Goal: Transaction & Acquisition: Book appointment/travel/reservation

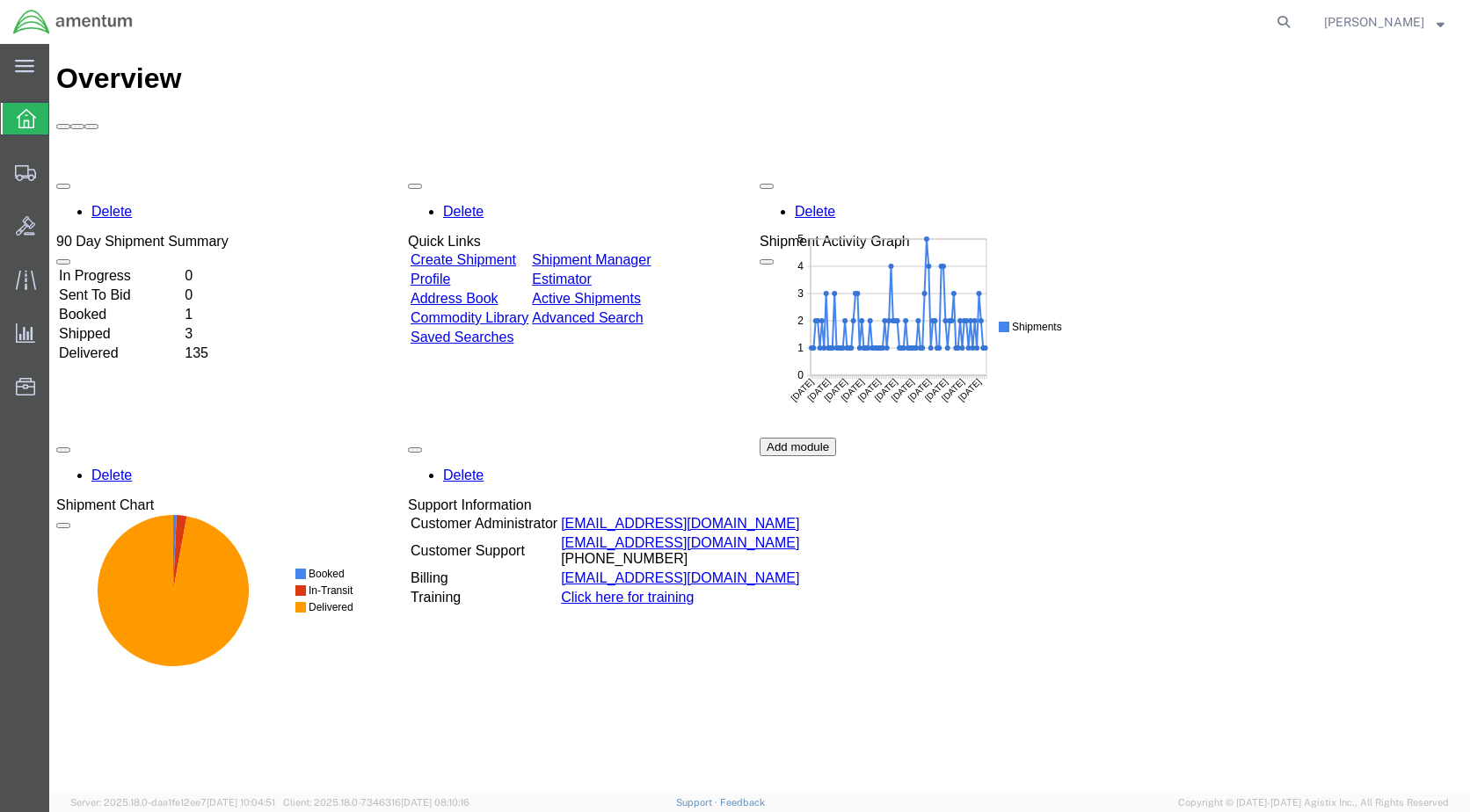
click at [499, 252] on link "Create Shipment" at bounding box center [463, 260] width 105 height 15
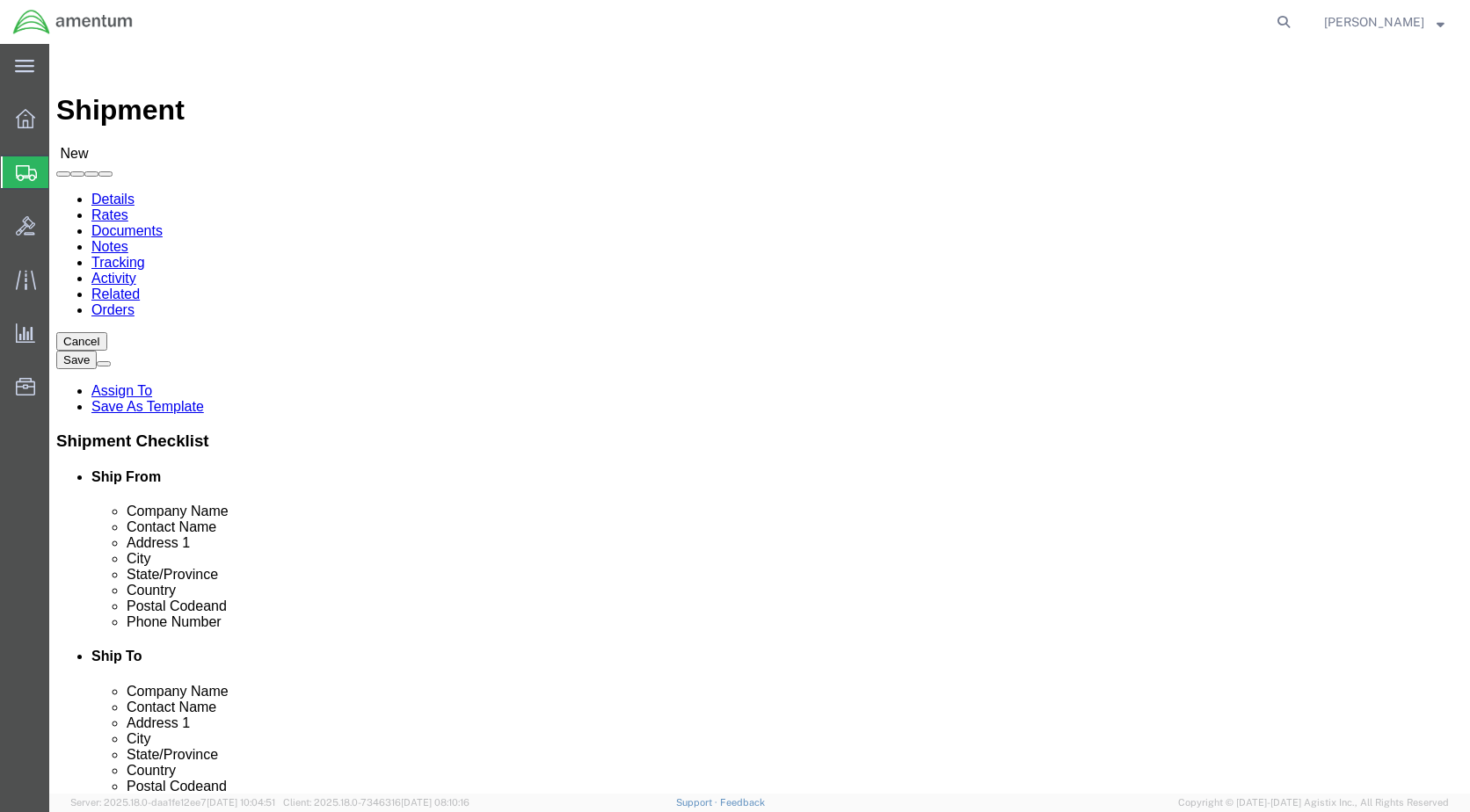
select select
select select "MYPROFILE"
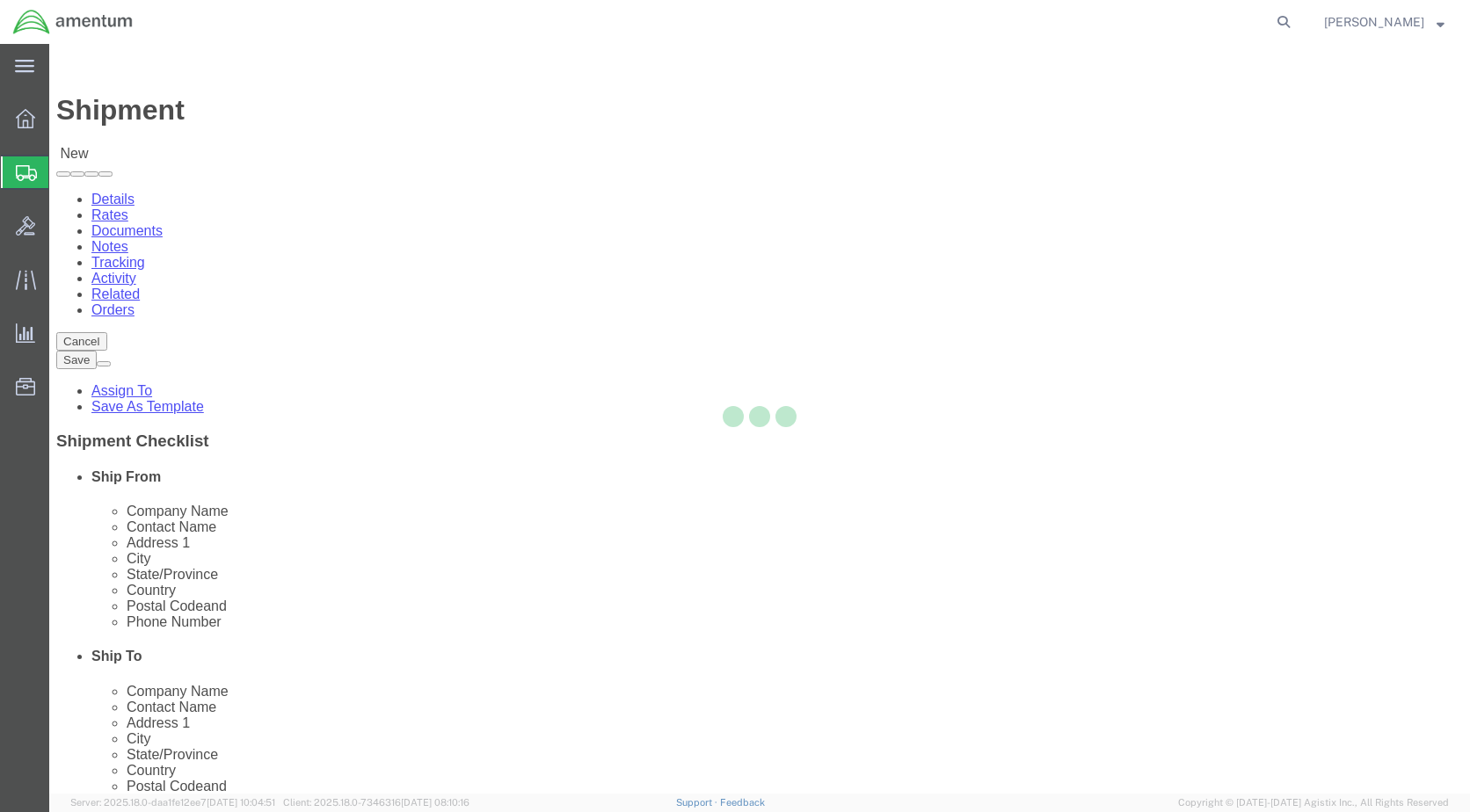
type input "79830"
type input "[PHONE_NUMBER]"
type input "[PERSON_NAME][EMAIL_ADDRESS][PERSON_NAME][DOMAIN_NAME]"
checkbox input "true"
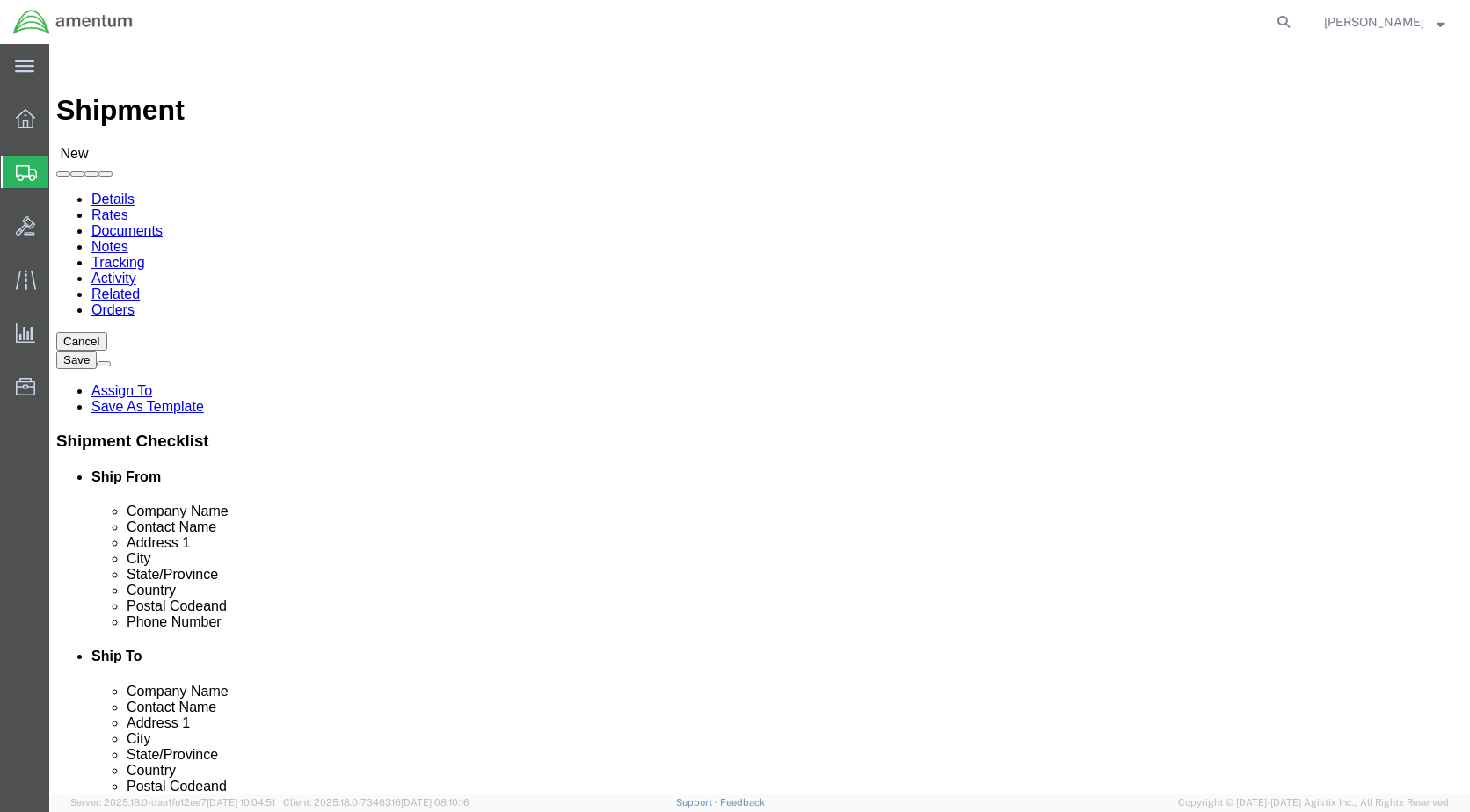
select select "[GEOGRAPHIC_DATA]"
select select "49831"
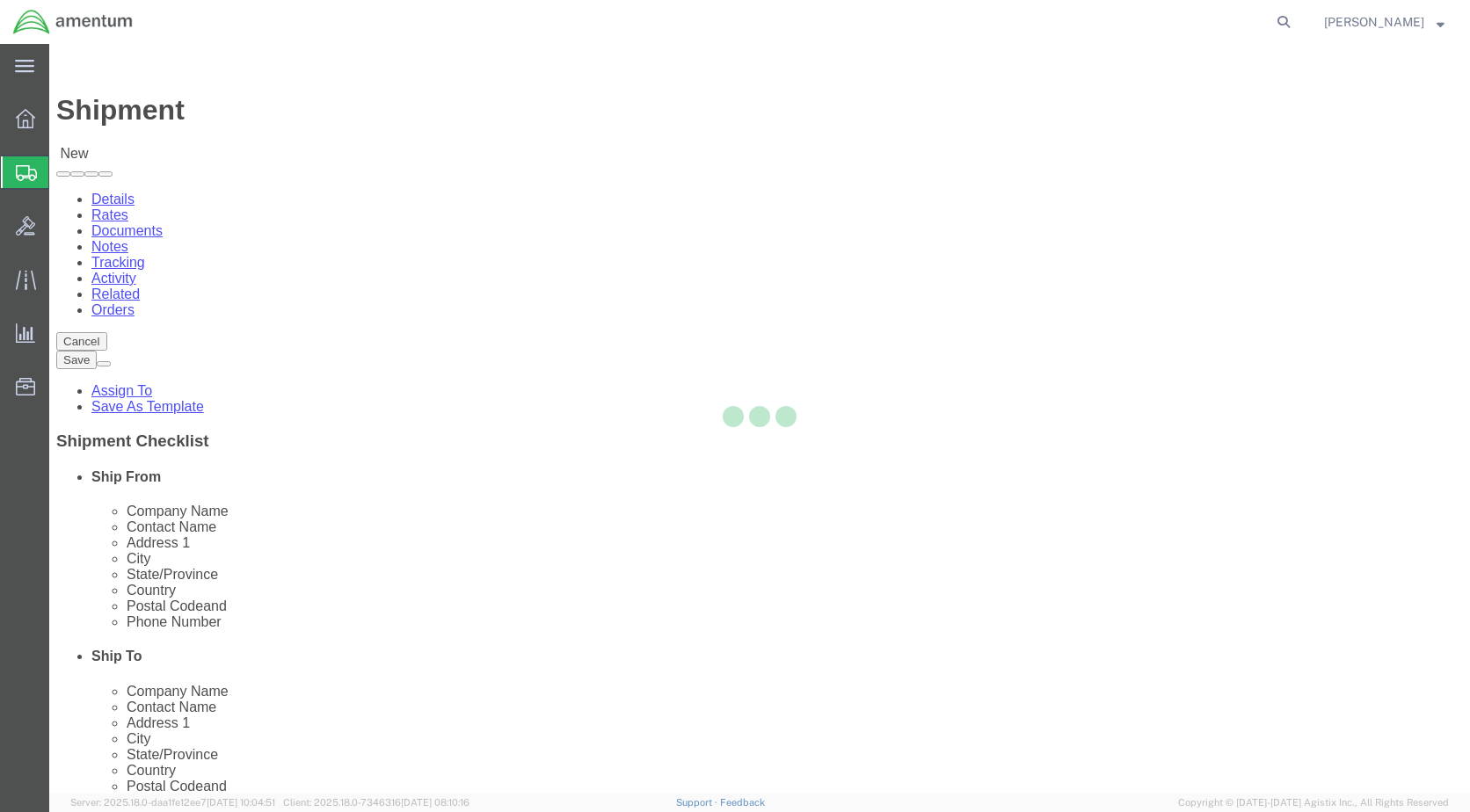
type input "Amentum Services, Inc"
type input "[PERSON_NAME]"
type input "[STREET_ADDRESS][PERSON_NAME]"
type input "[GEOGRAPHIC_DATA]"
type input "79906"
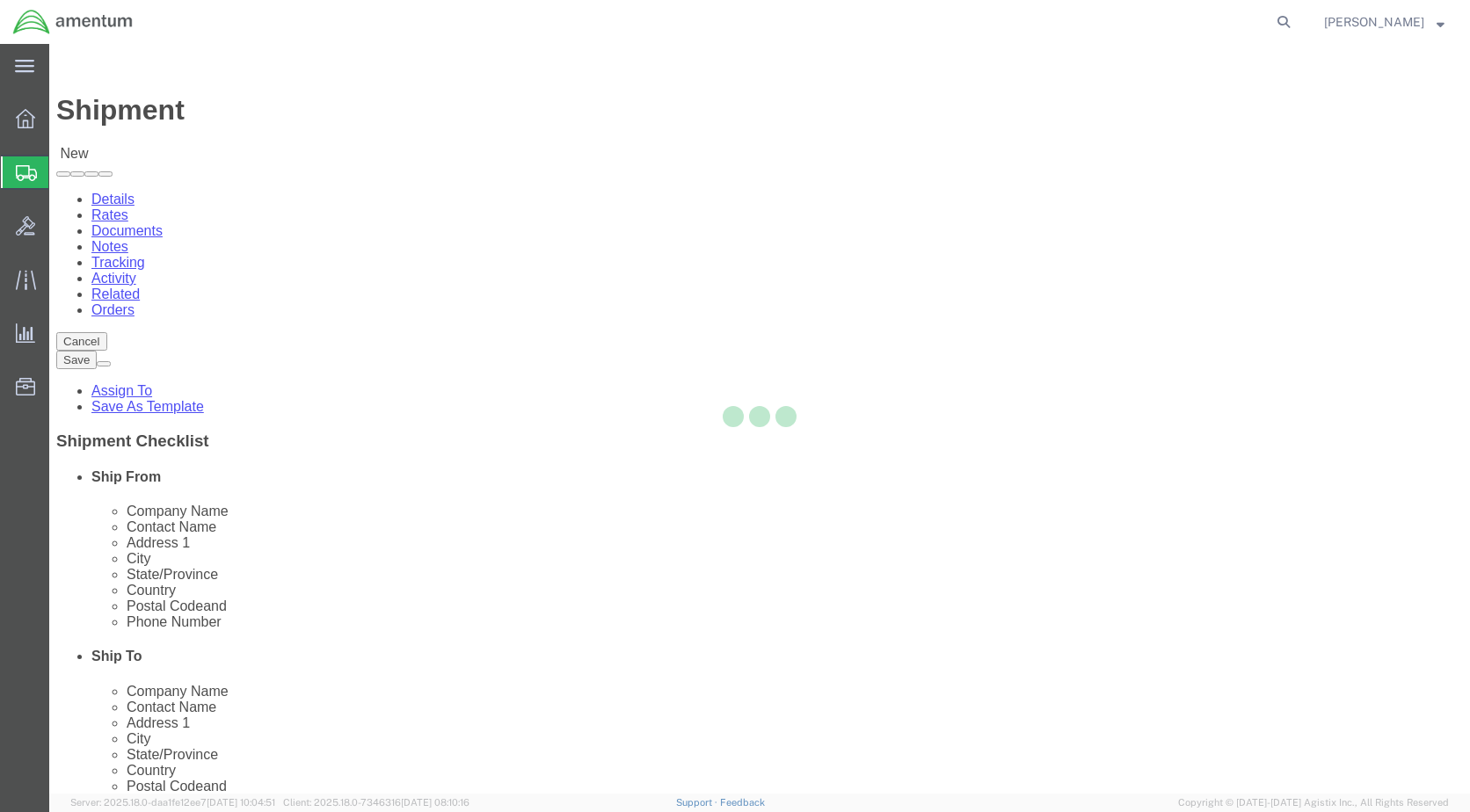
type input "[PHONE_NUMBER]"
type input "[PERSON_NAME][EMAIL_ADDRESS][PERSON_NAME][DOMAIN_NAME]"
checkbox input "true"
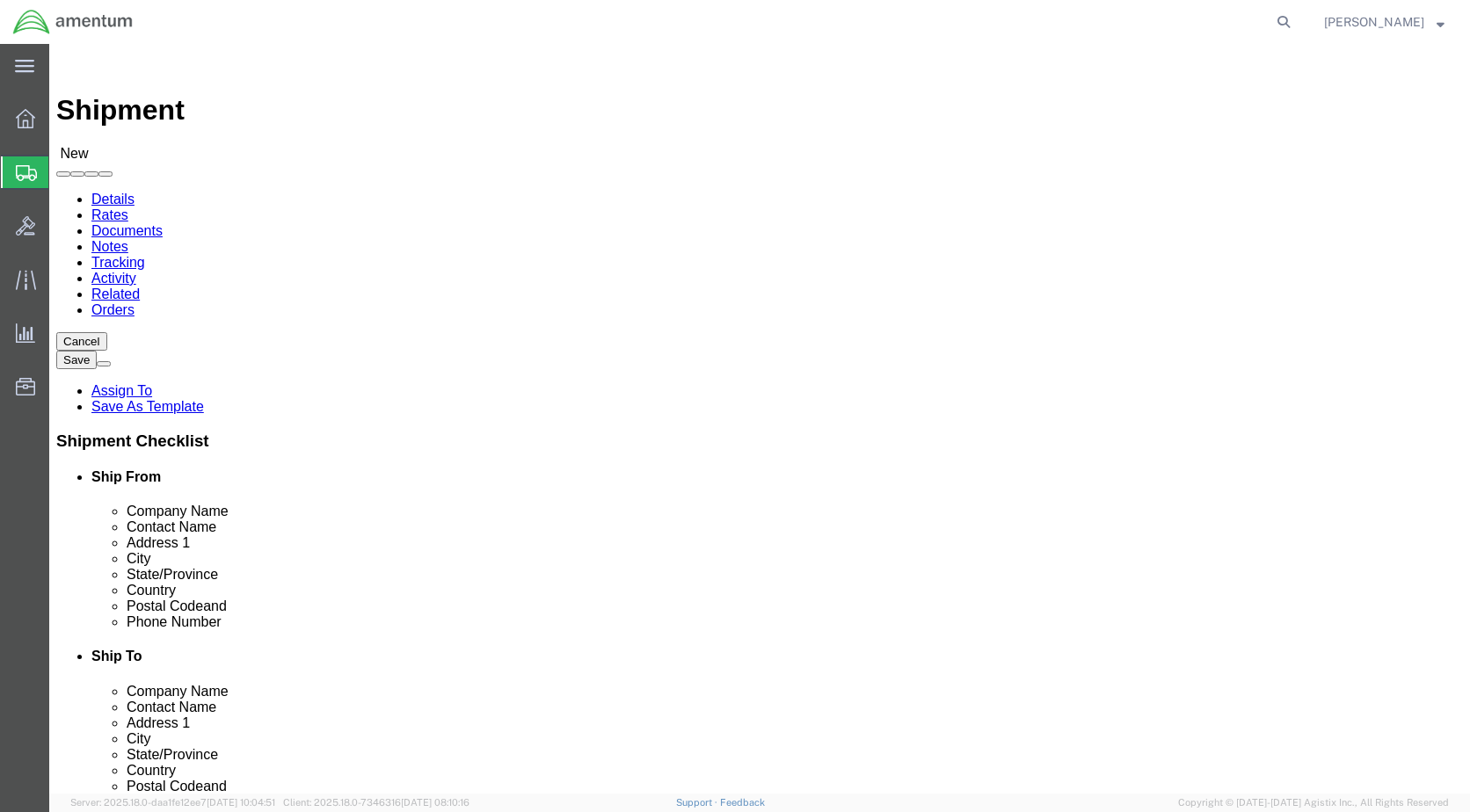
select select "[GEOGRAPHIC_DATA]"
drag, startPoint x: 850, startPoint y: 363, endPoint x: 660, endPoint y: 377, distance: 190.5
click div "Location [GEOGRAPHIC_DATA], [GEOGRAPHIC_DATA] My Profile Location [PHONE_NUMBER…"
type input "[PERSON_NAME]"
click input "[PHONE_NUMBER]"
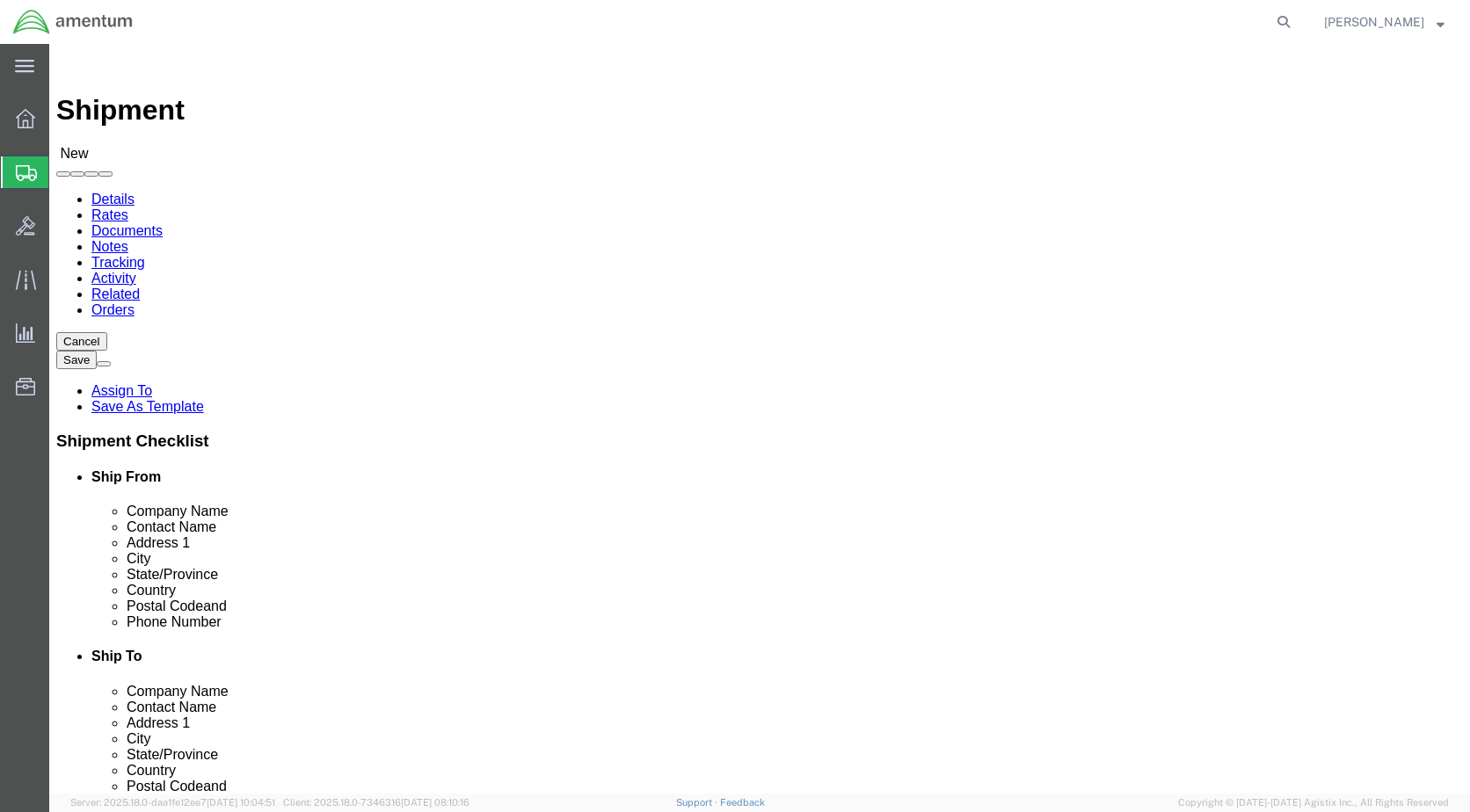
type input "[PHONE_NUMBER]"
click input "[PERSON_NAME][EMAIL_ADDRESS][PERSON_NAME][DOMAIN_NAME]"
click input "Francisco.j.santiagotomei@associates.@[DOMAIN_NAME]"
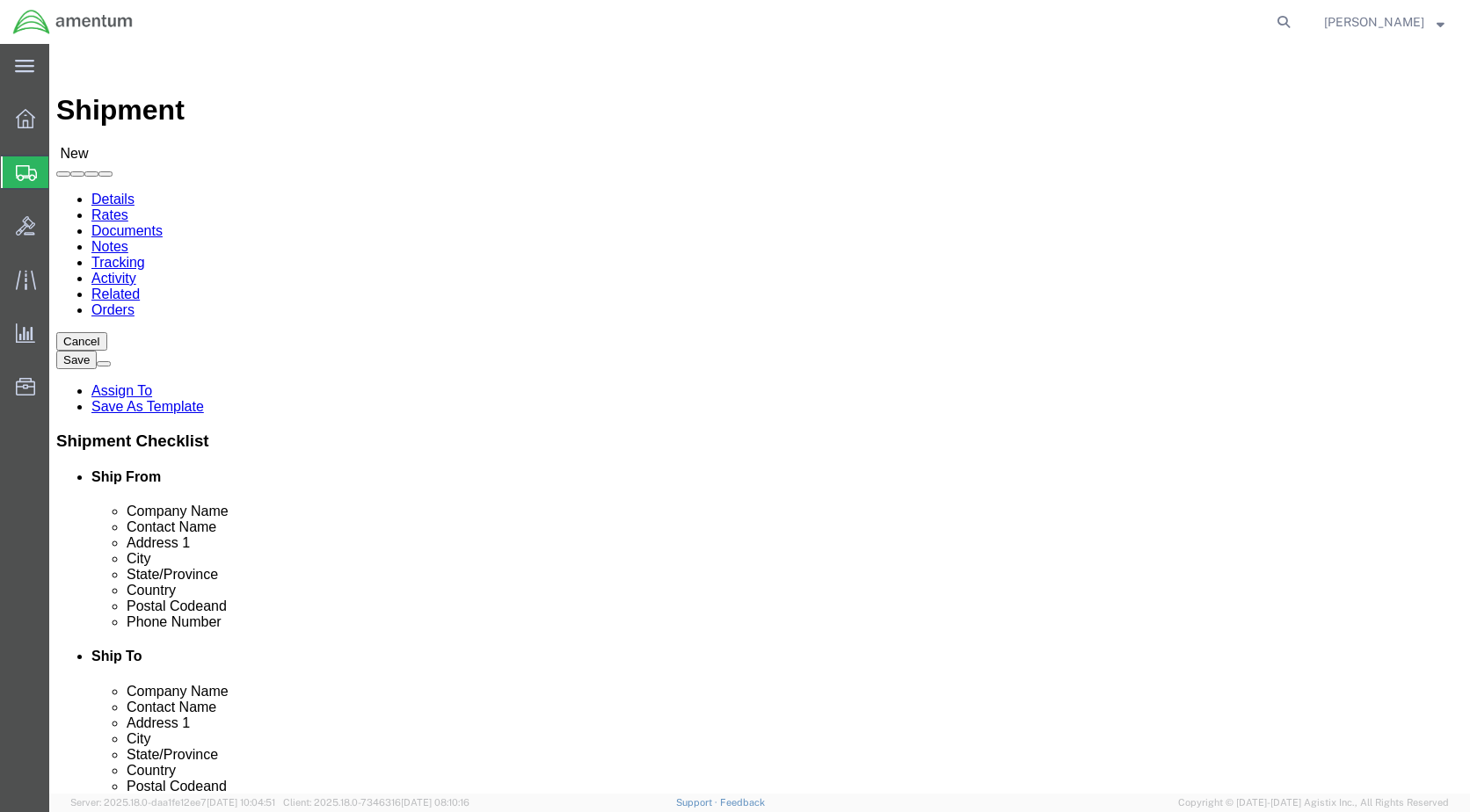
click input "Francisco.j.santiagotomei@associates.@[DOMAIN_NAME]"
click input "[EMAIL_ADDRESS][DOMAIN_NAME]"
type input "[EMAIL_ADDRESS][DOMAIN_NAME]"
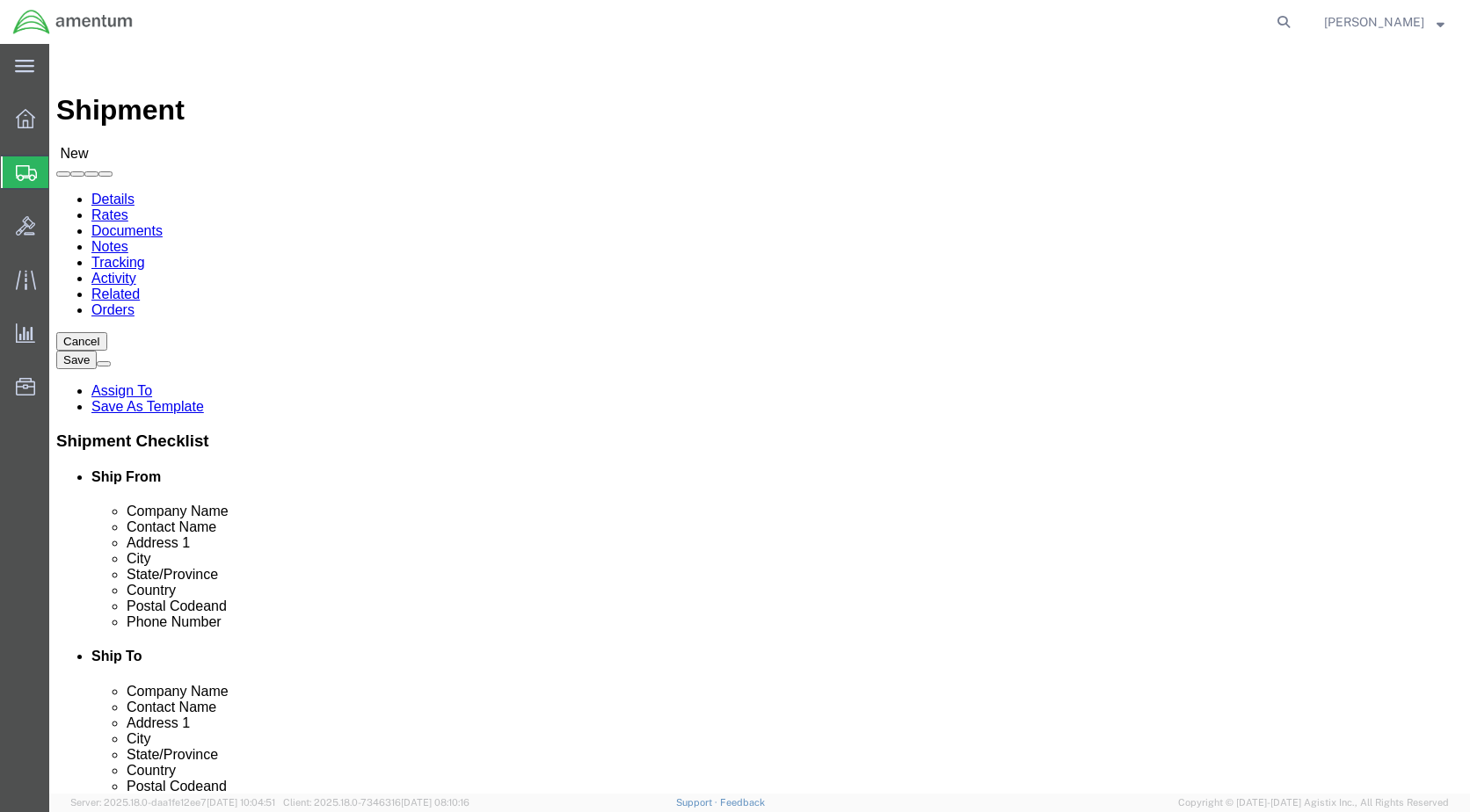
click input "checkbox"
checkbox input "true"
click div "Location [GEOGRAPHIC_DATA], [GEOGRAPHIC_DATA] My Profile Location [PHONE_NUMBER…"
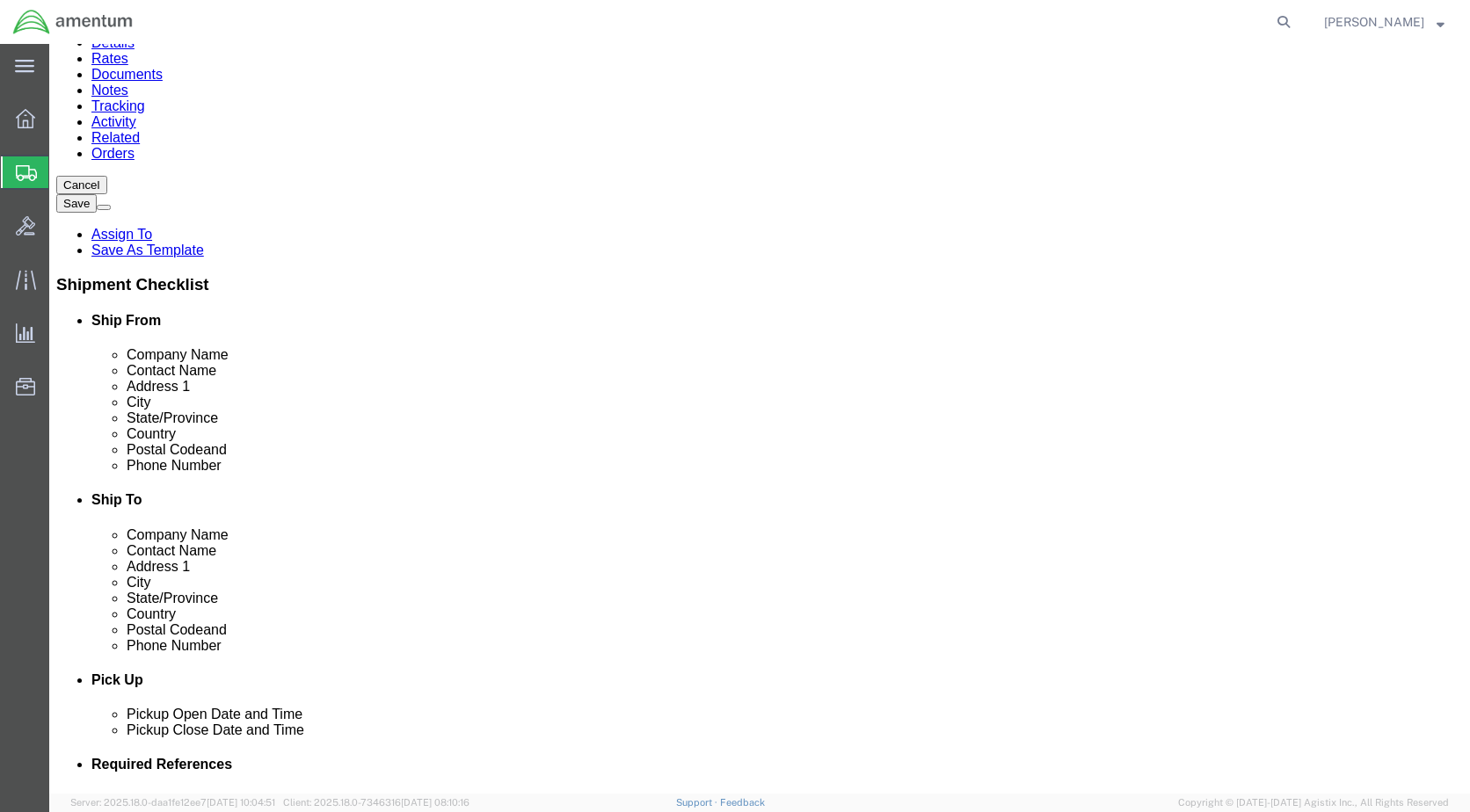
scroll to position [439, 0]
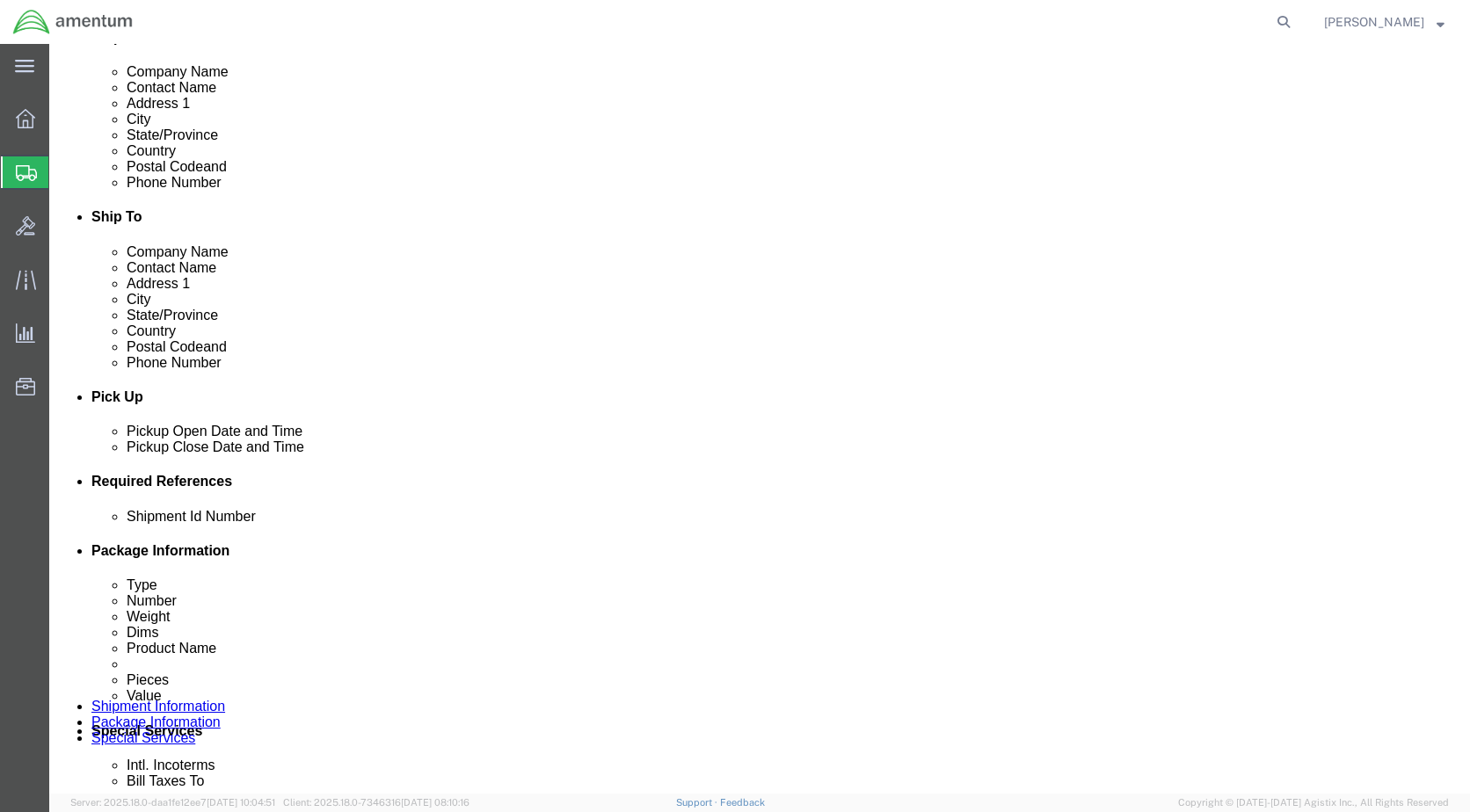
click div "[DATE] 1:00 PM"
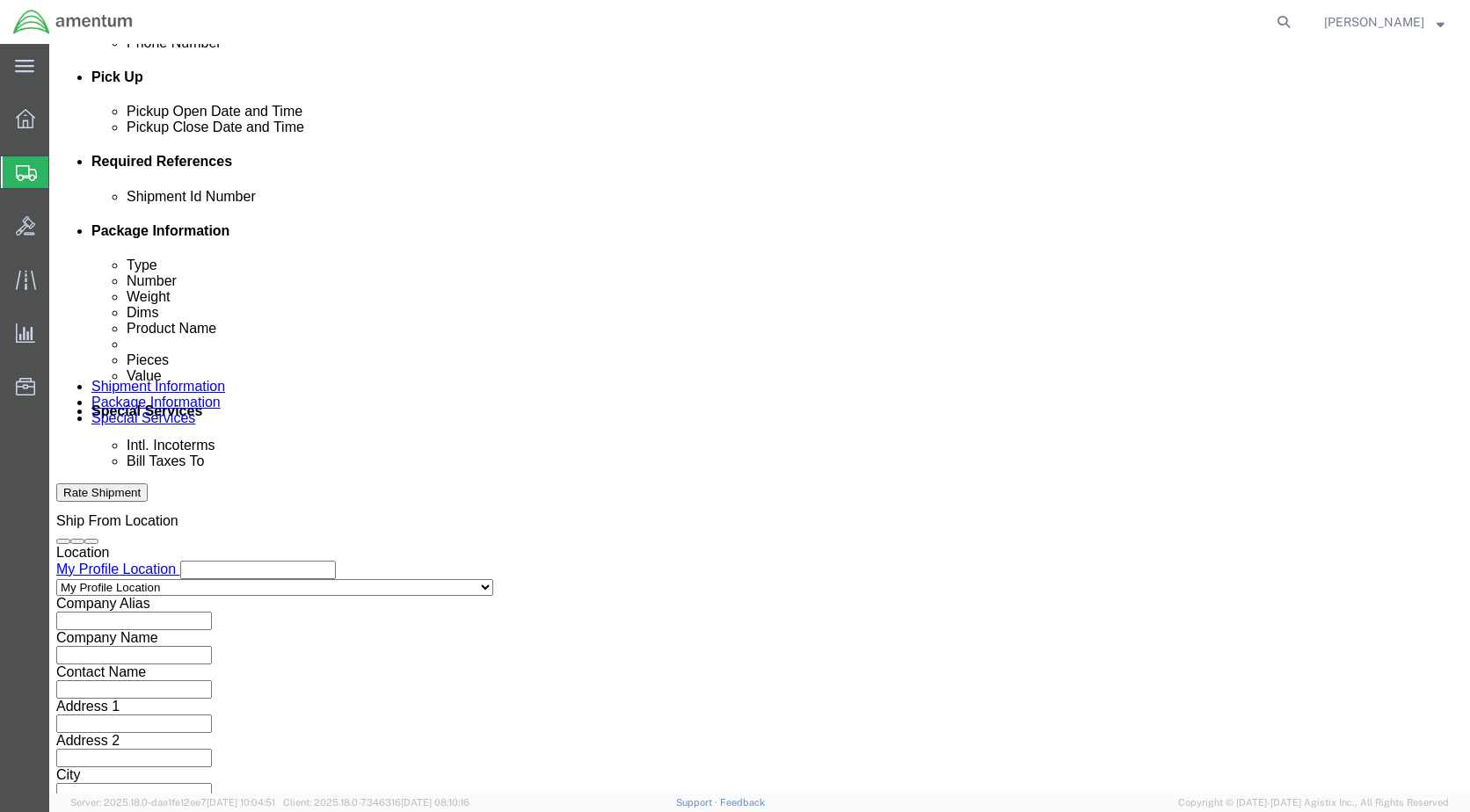
click input "1:00 PM"
type input "8:00 AM"
click button "Apply"
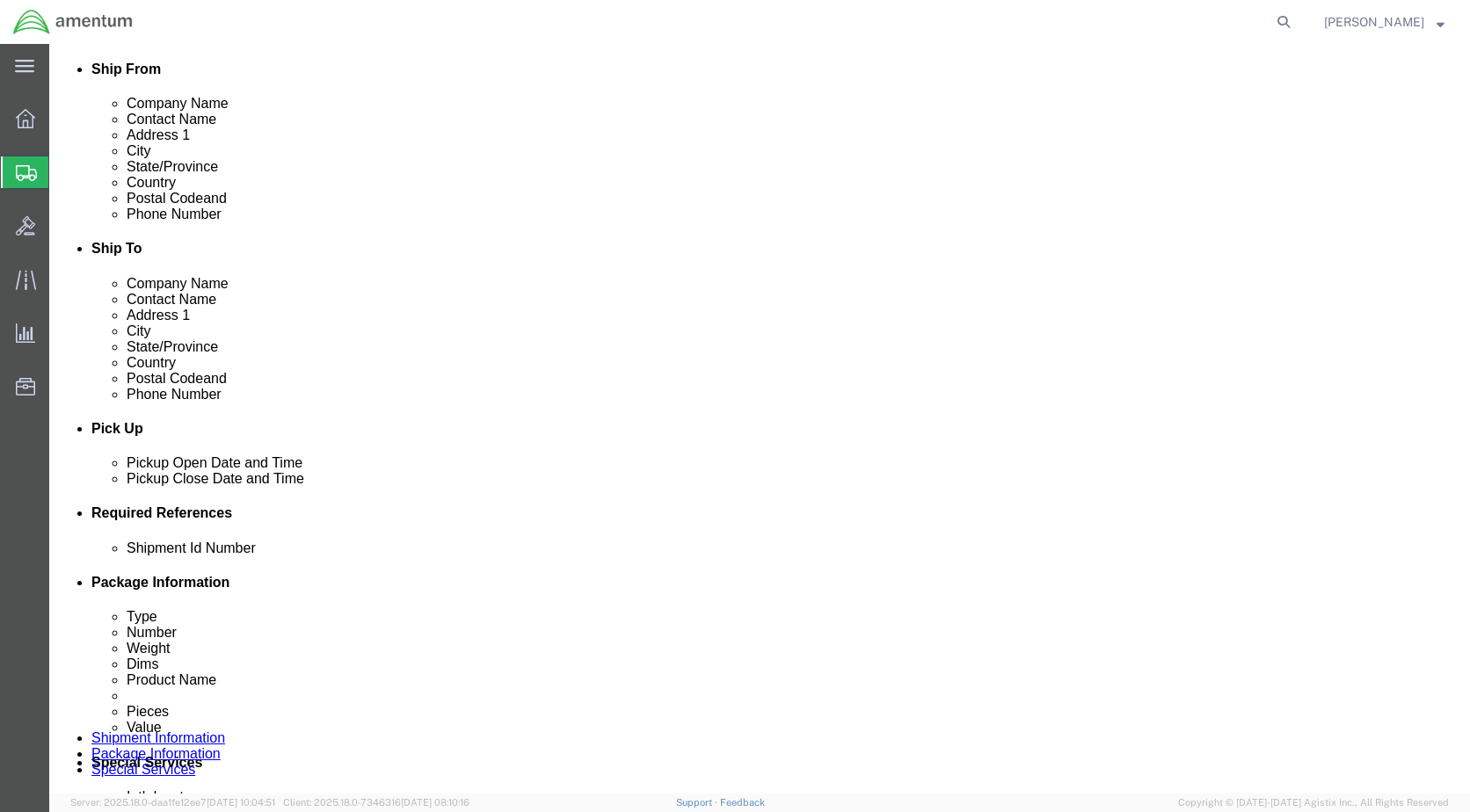
click div "[DATE] 9:00 AM"
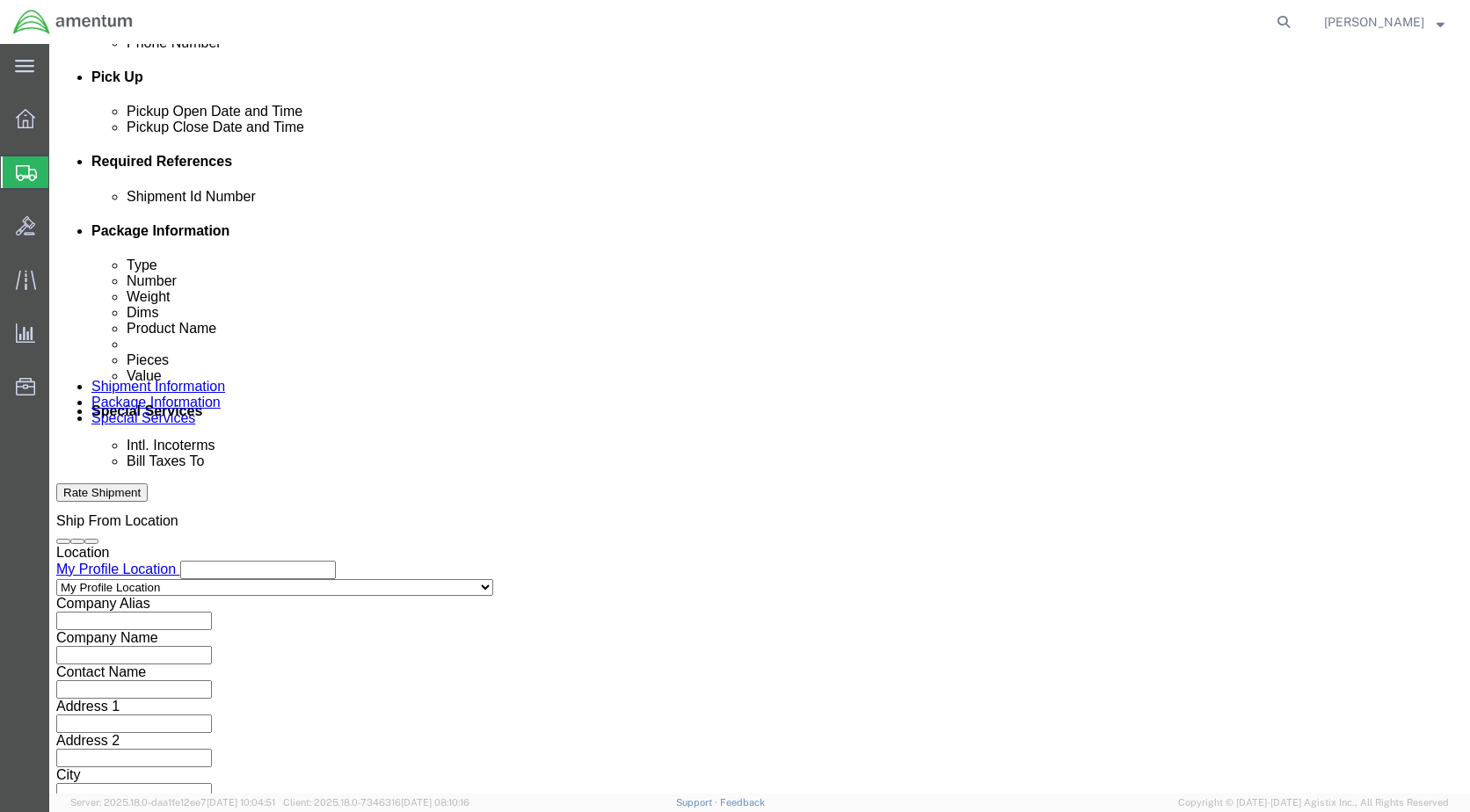
type input "4:00 PM"
click button "Apply"
click button "Add reference"
click select "Select Account Type Activity ID Airline Appointment Number ASN Batch Request # …"
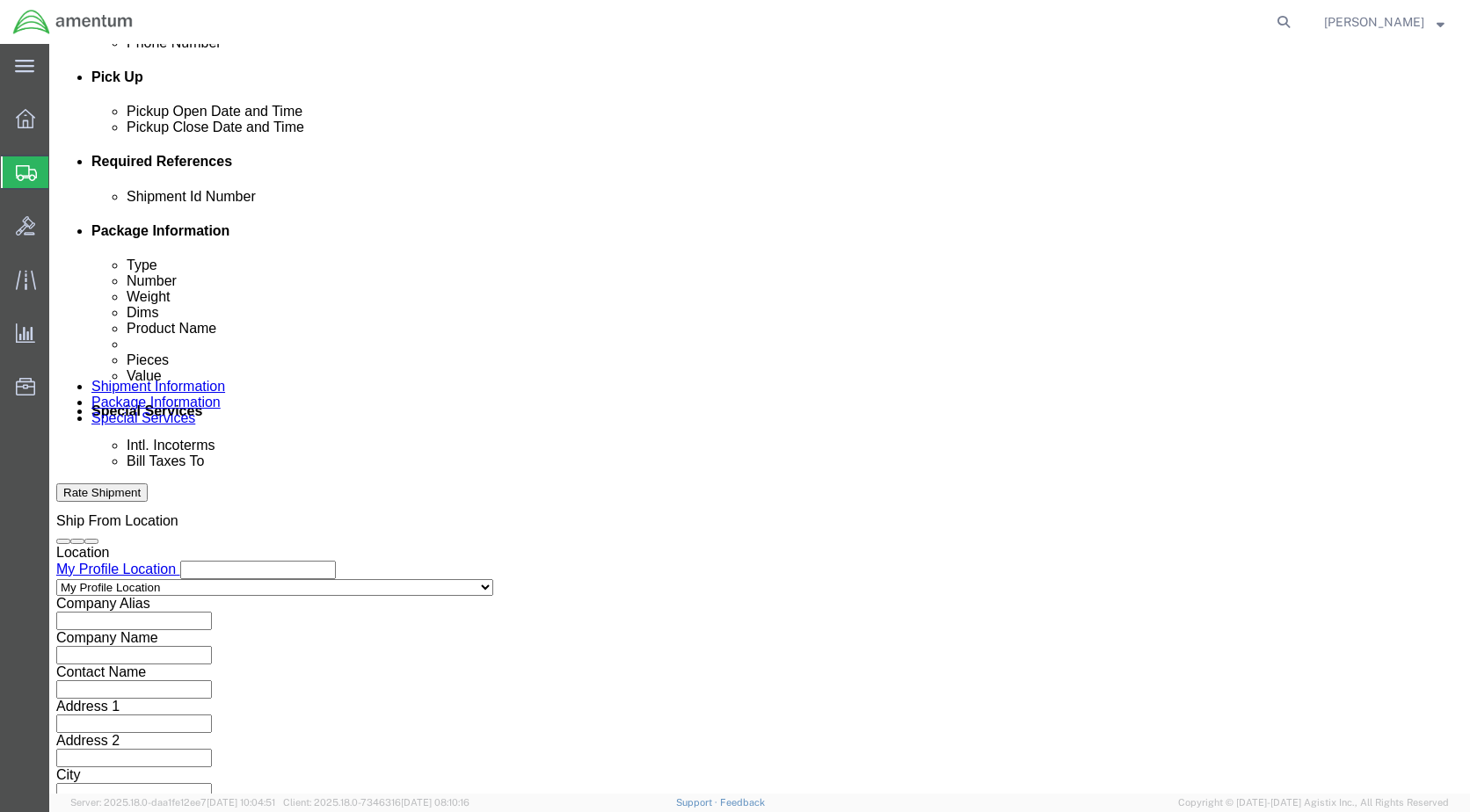
select select "CUSTREF"
click select "Select Account Type Activity ID Airline Appointment Number ASN Batch Request # …"
select select "DEPT"
click select "Select Account Type Activity ID Airline Appointment Number ASN Batch Request # …"
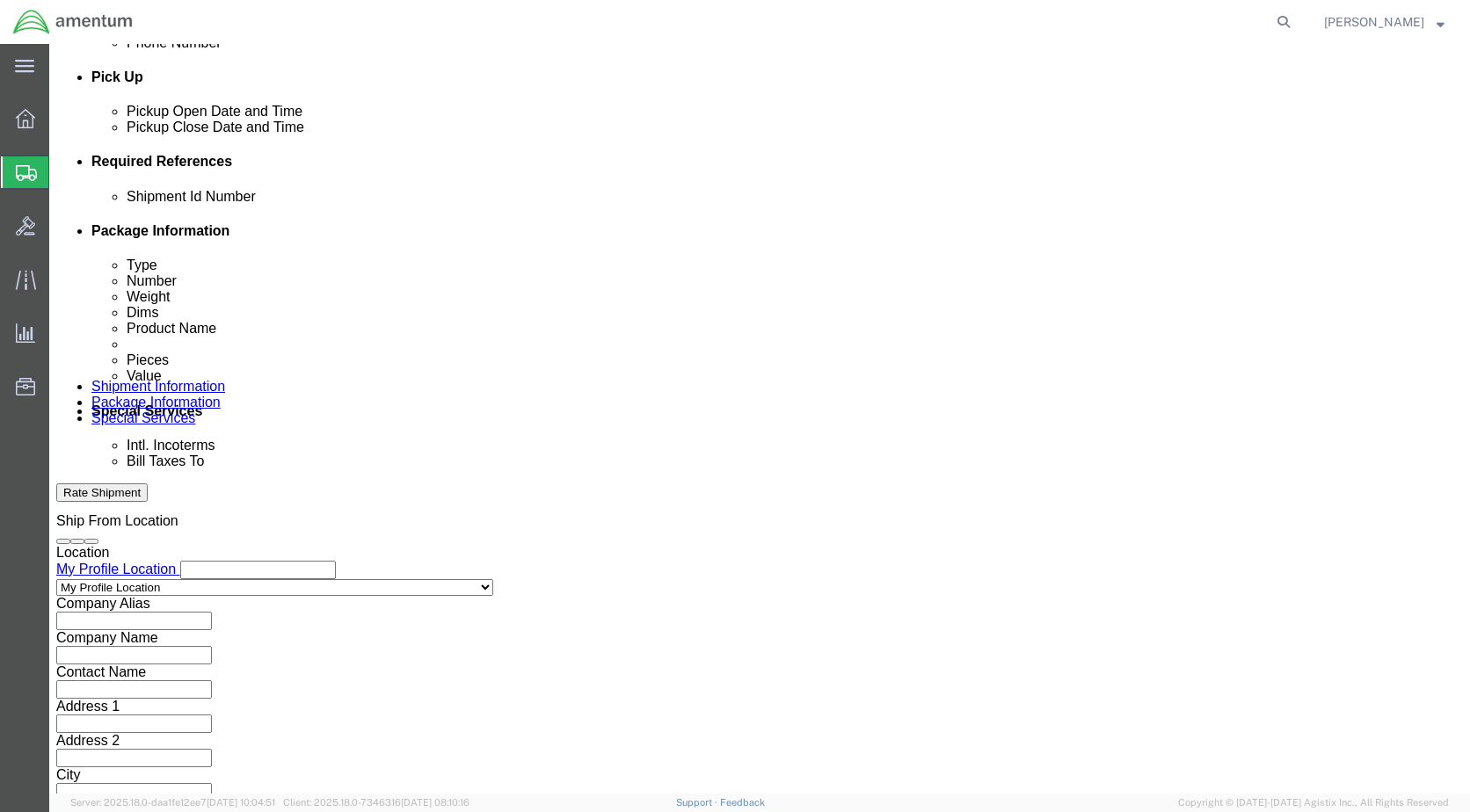
click input "text"
click select "Select Account Type Activity ID Airline Appointment Number ASN Batch Request # …"
click input "text"
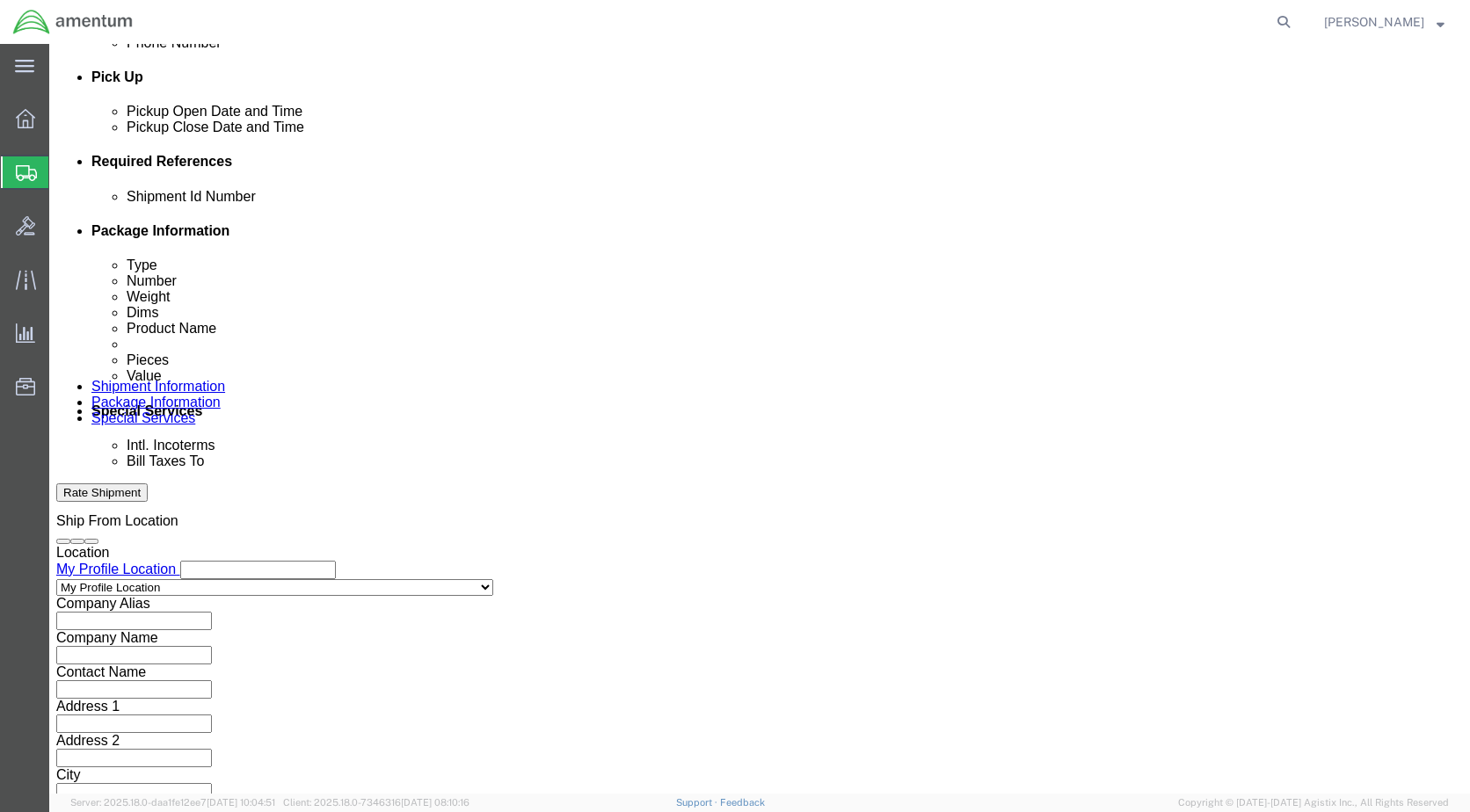
type input "UNSERV-YUM"
click select "Select Air Less than Truckload Multi-Leg Ocean Freight Rail Small Parcel Truckl…"
select select "SMAL"
click select "Select Air Less than Truckload Multi-Leg Ocean Freight Rail Small Parcel Truckl…"
click div "Shipping Mode (Optional)"
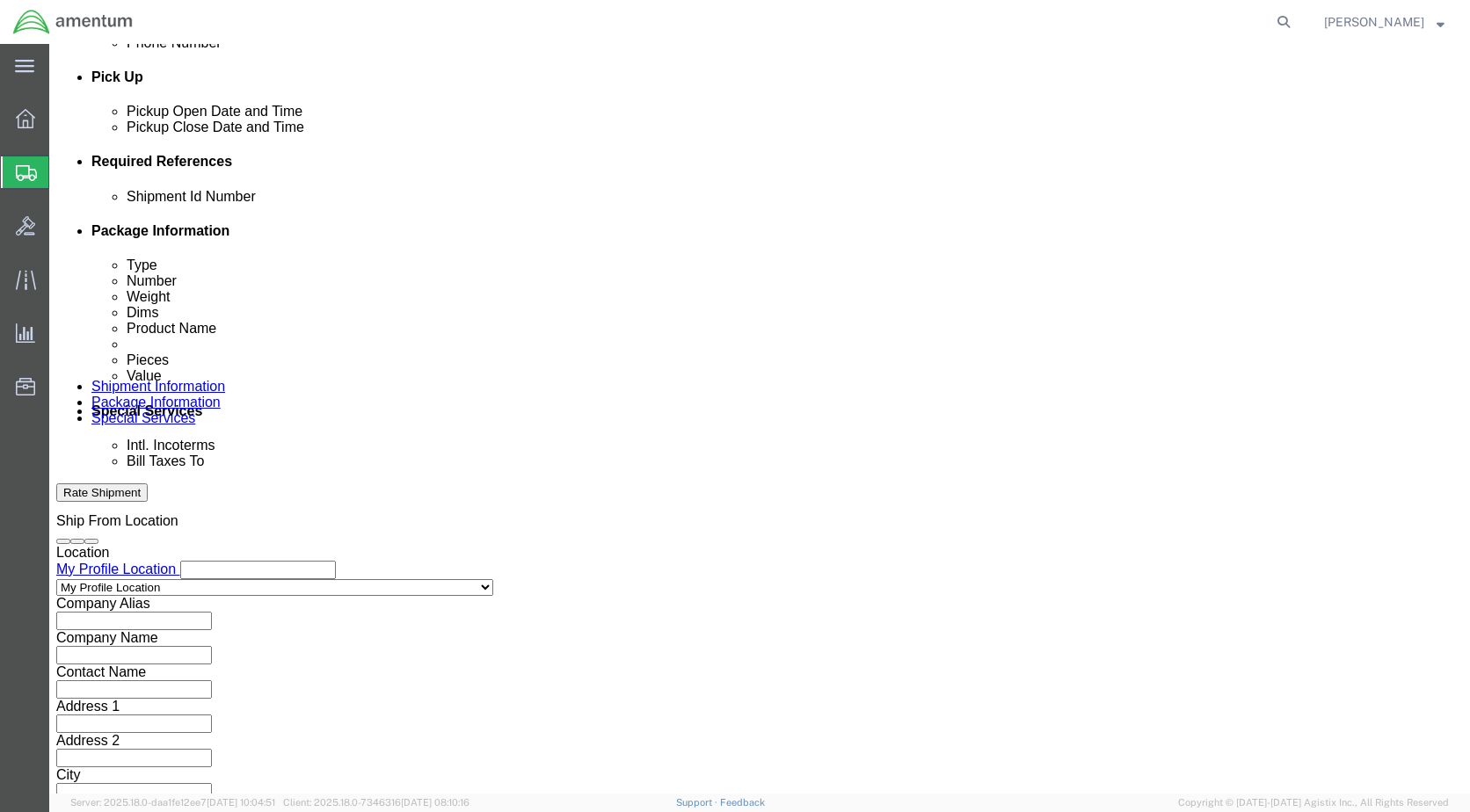
click button "Continue"
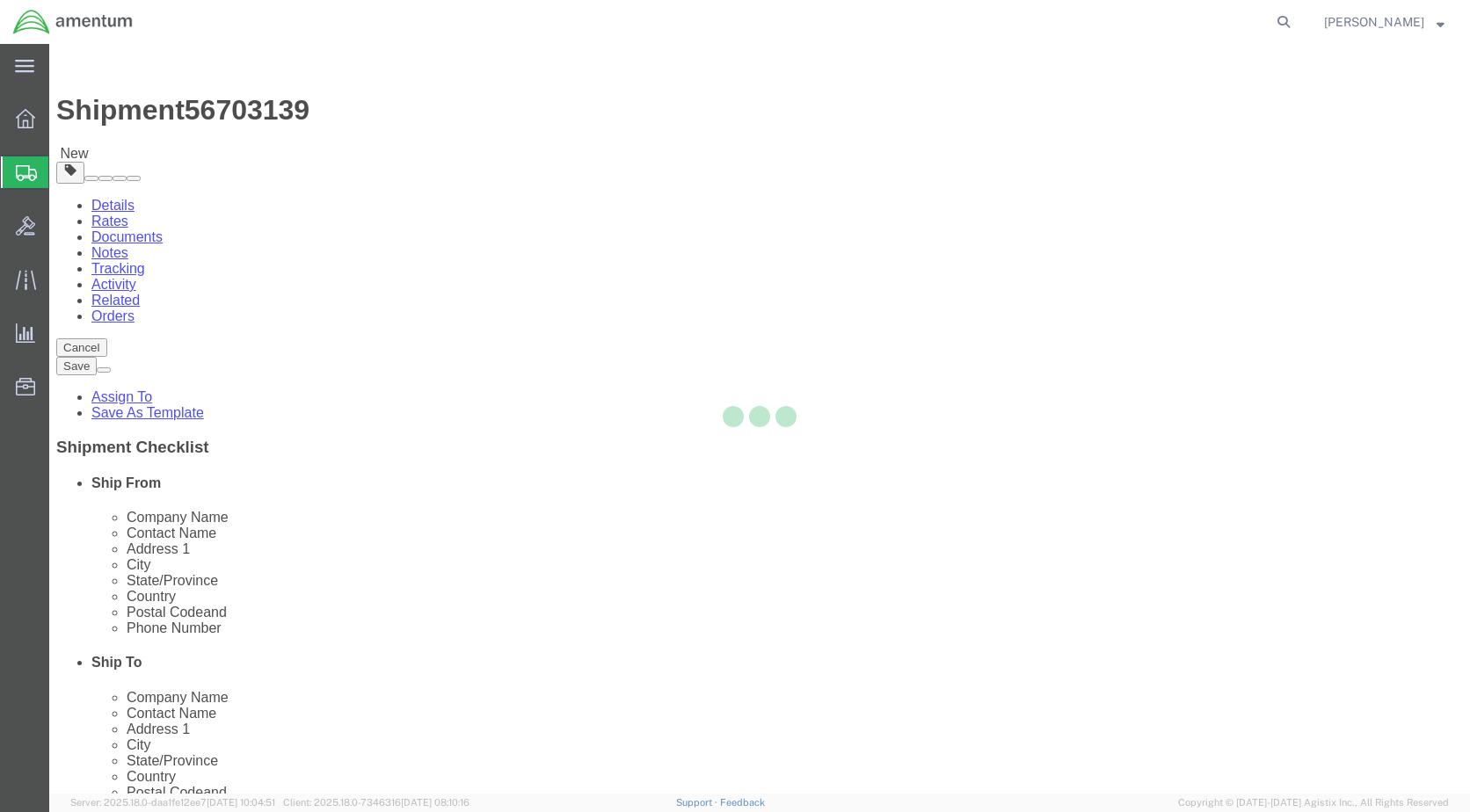
select select "YRPK"
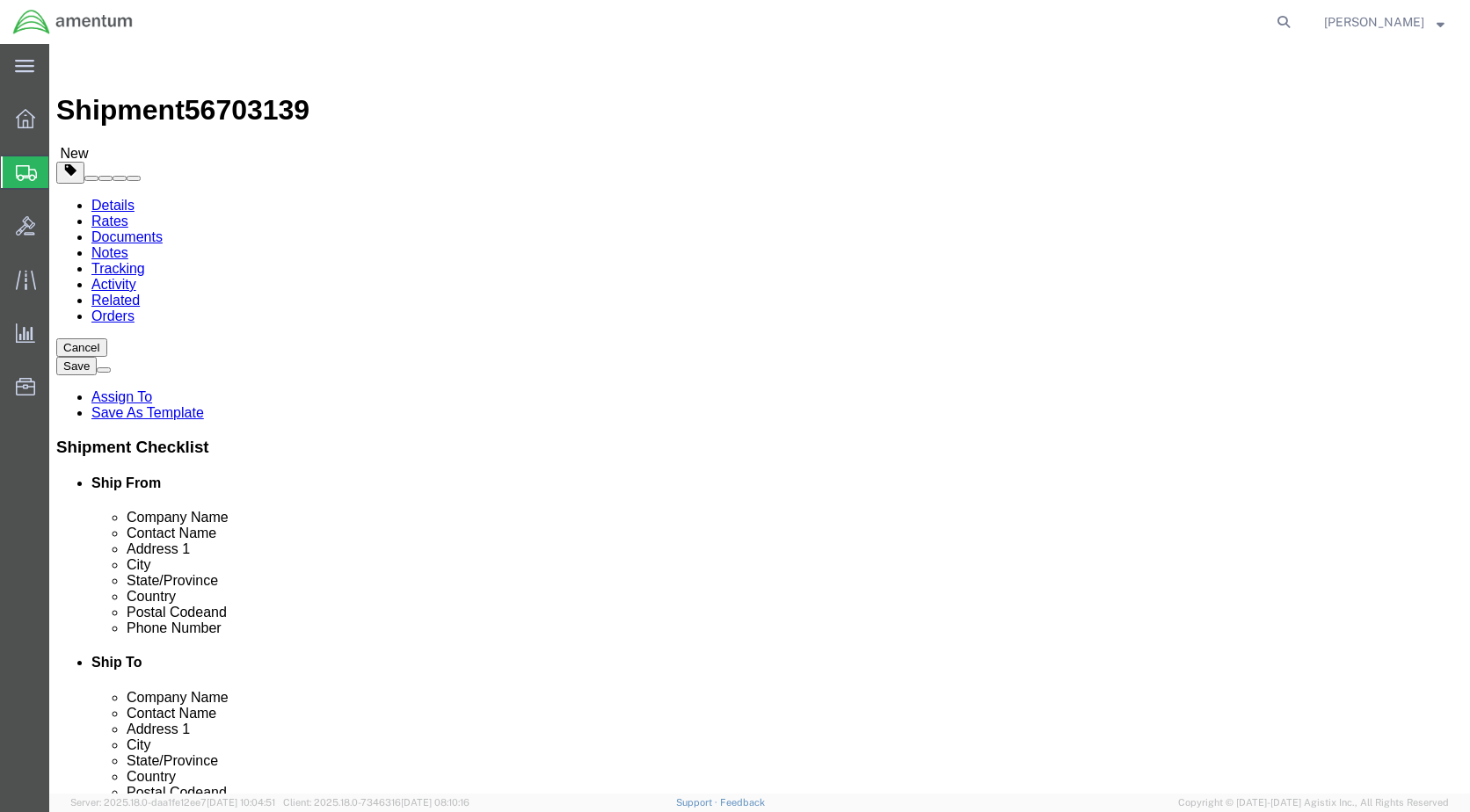
click input "text"
type input "8"
type input "14"
click input "0.00"
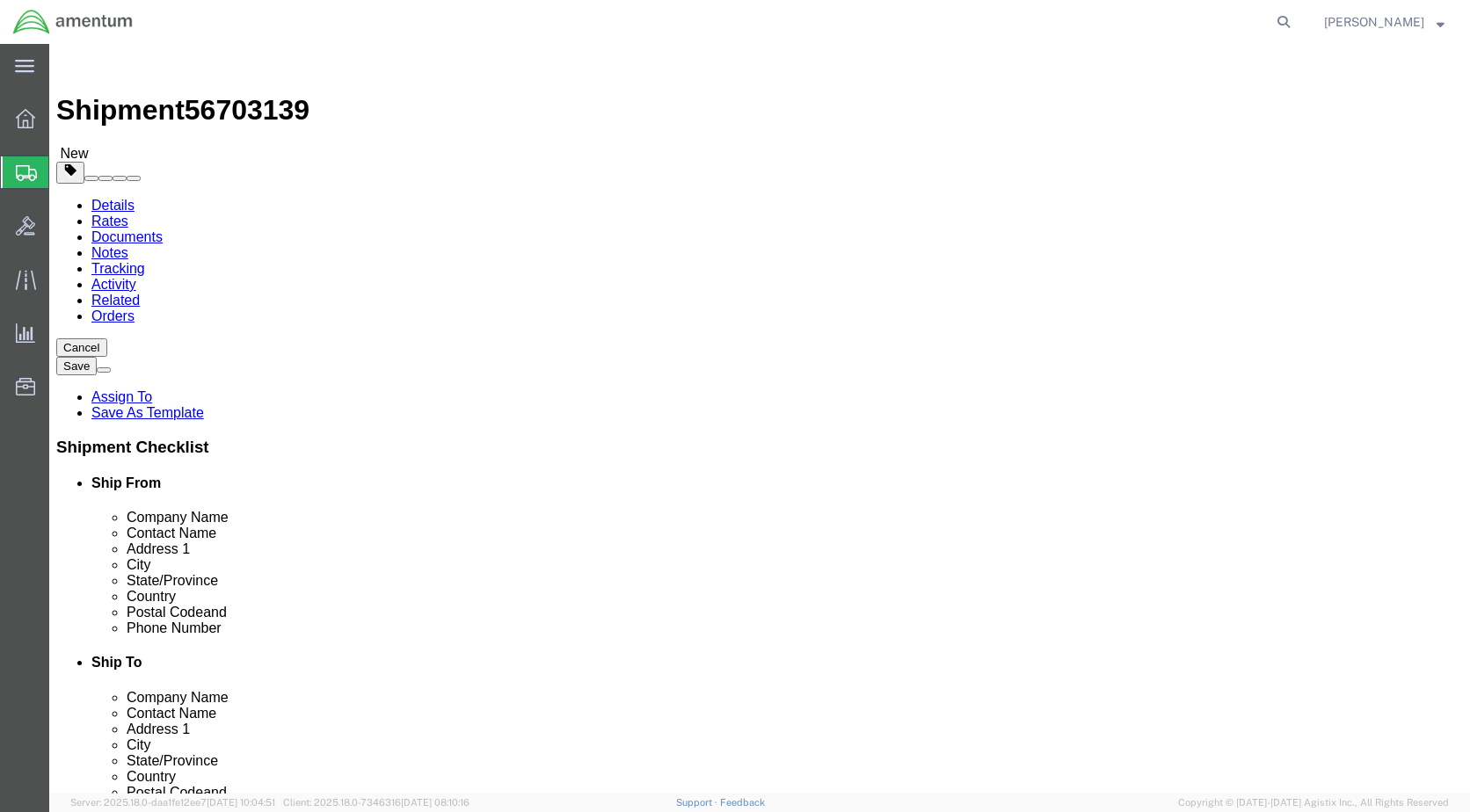
type input "5.00"
click link "Add Content"
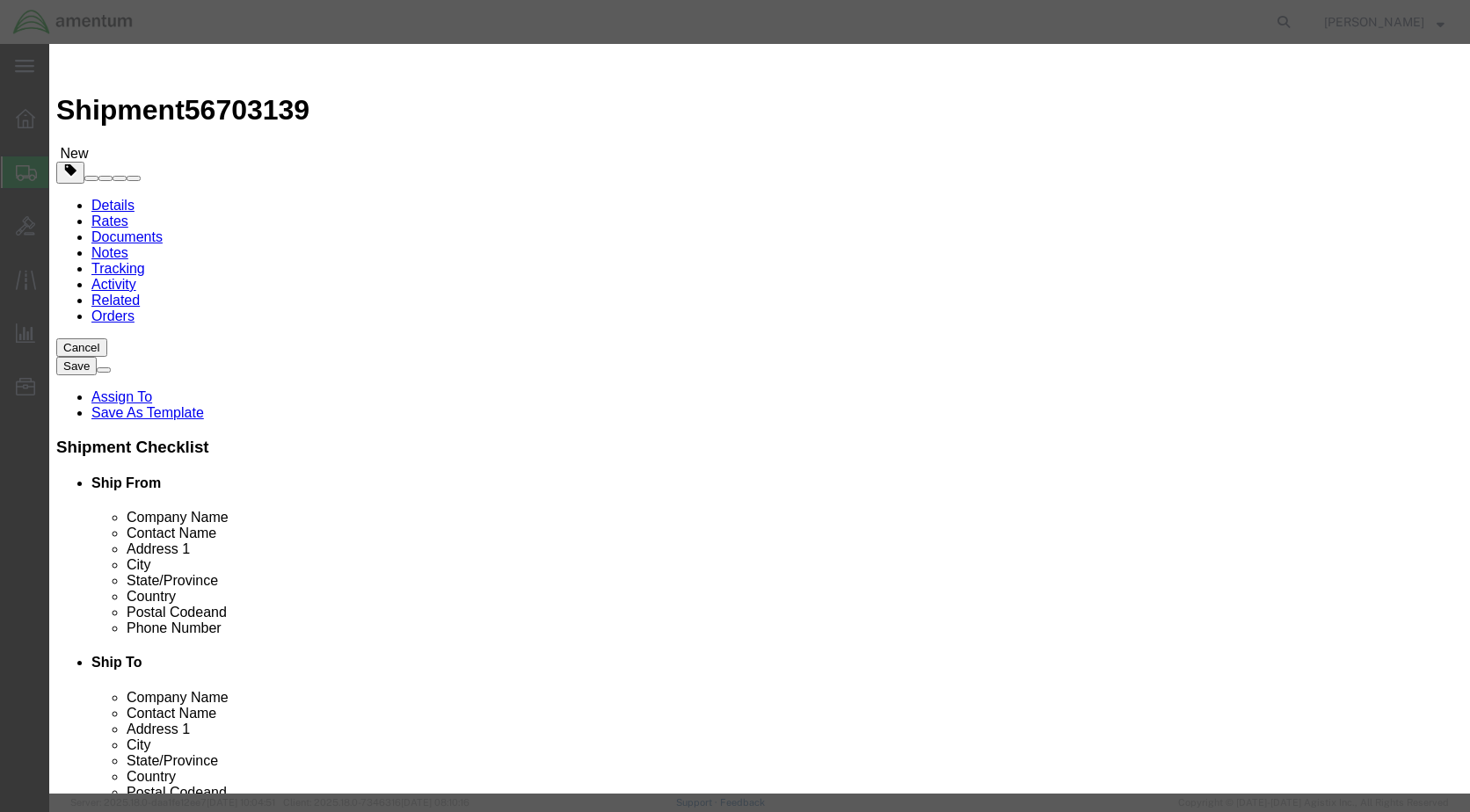
click input "text"
type input "[PHONE_NUMBER]"
click td "Model:"
select select "USD"
type input "1600DC0450667"
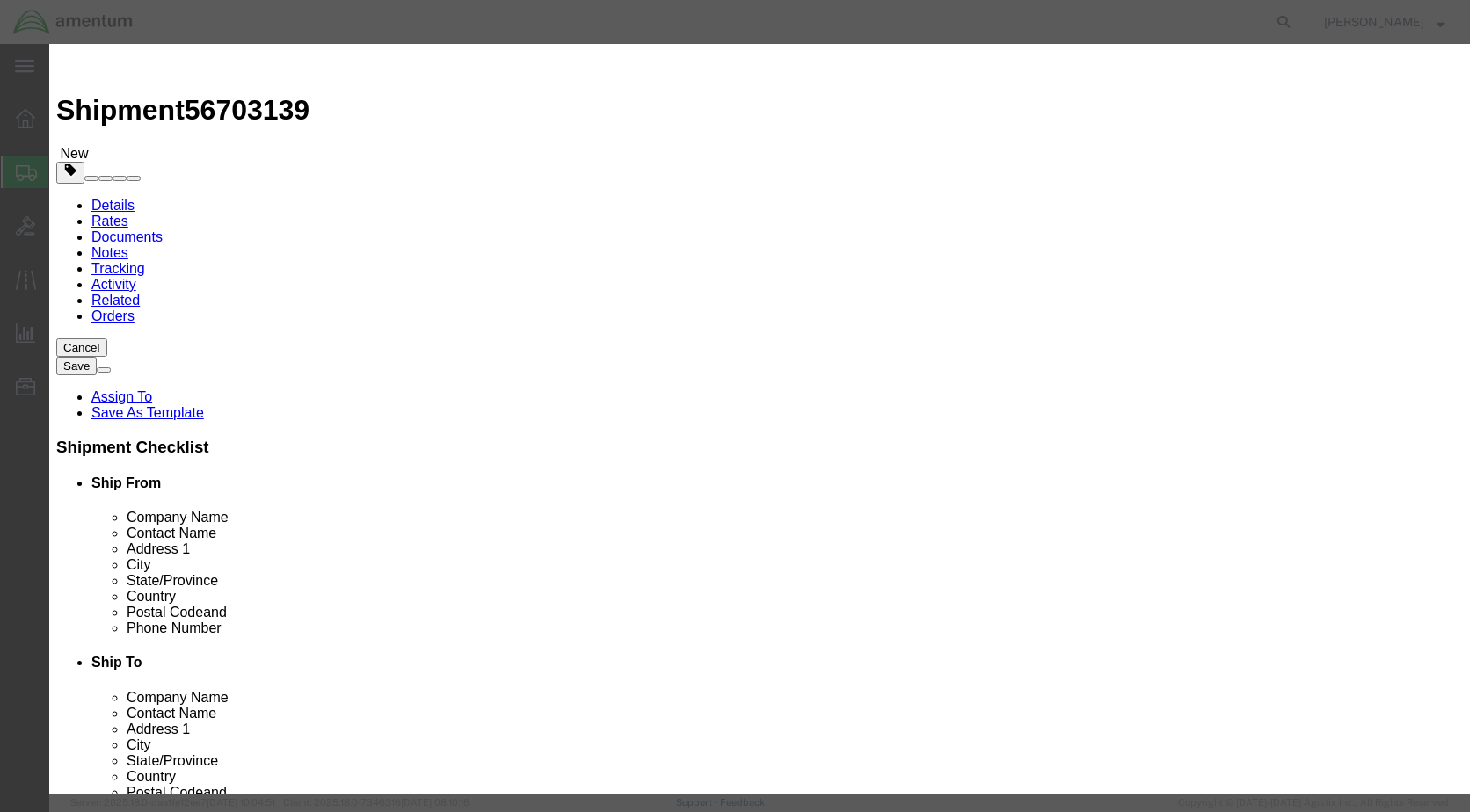
type input "HORIZON REFERENCE IND."
type input "[PHONE_NUMBER]"
type input "HORIZON REFERENCE IND."
click input "text"
type input "1.00"
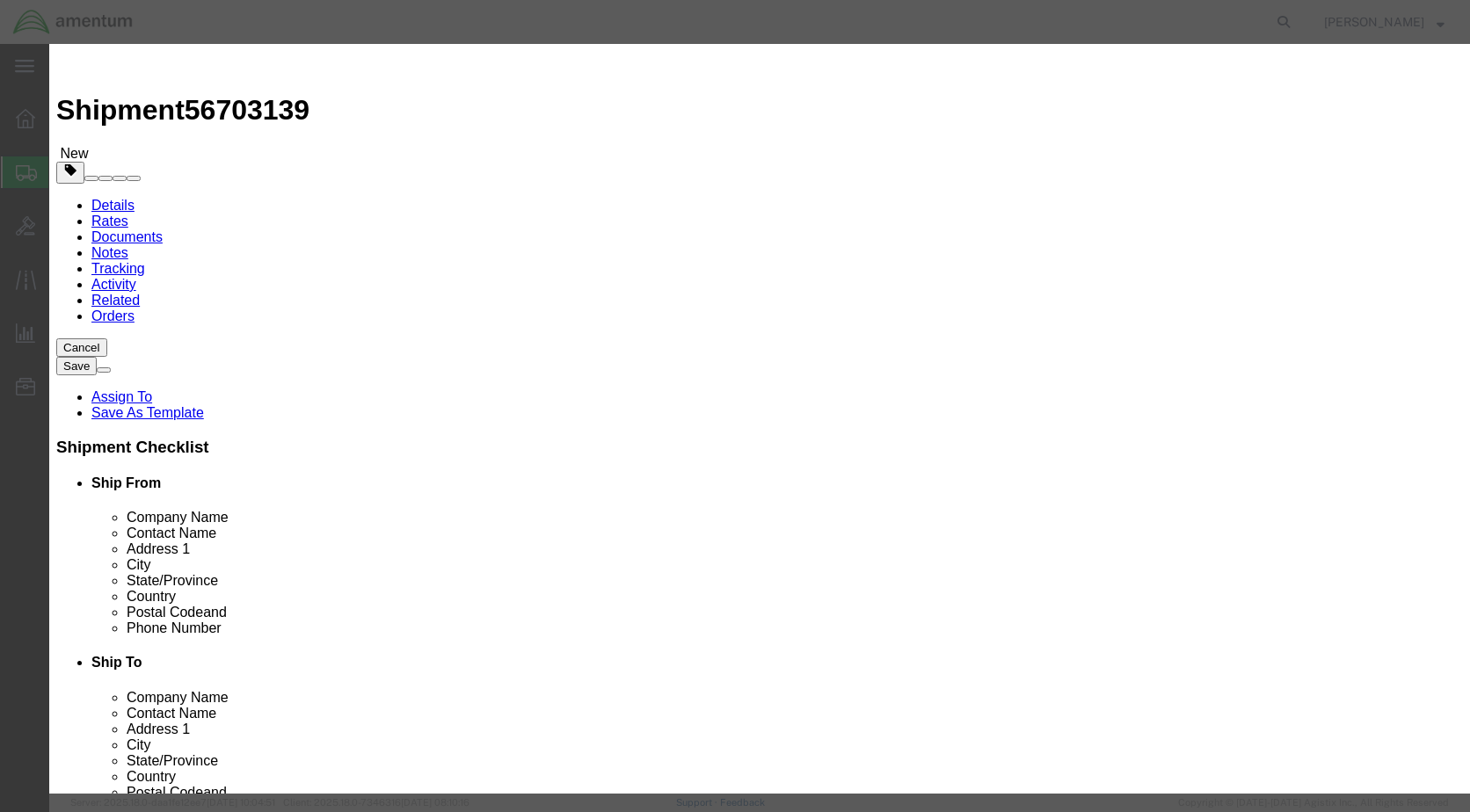
click input "text"
type input "100.00"
click button "Save & Close"
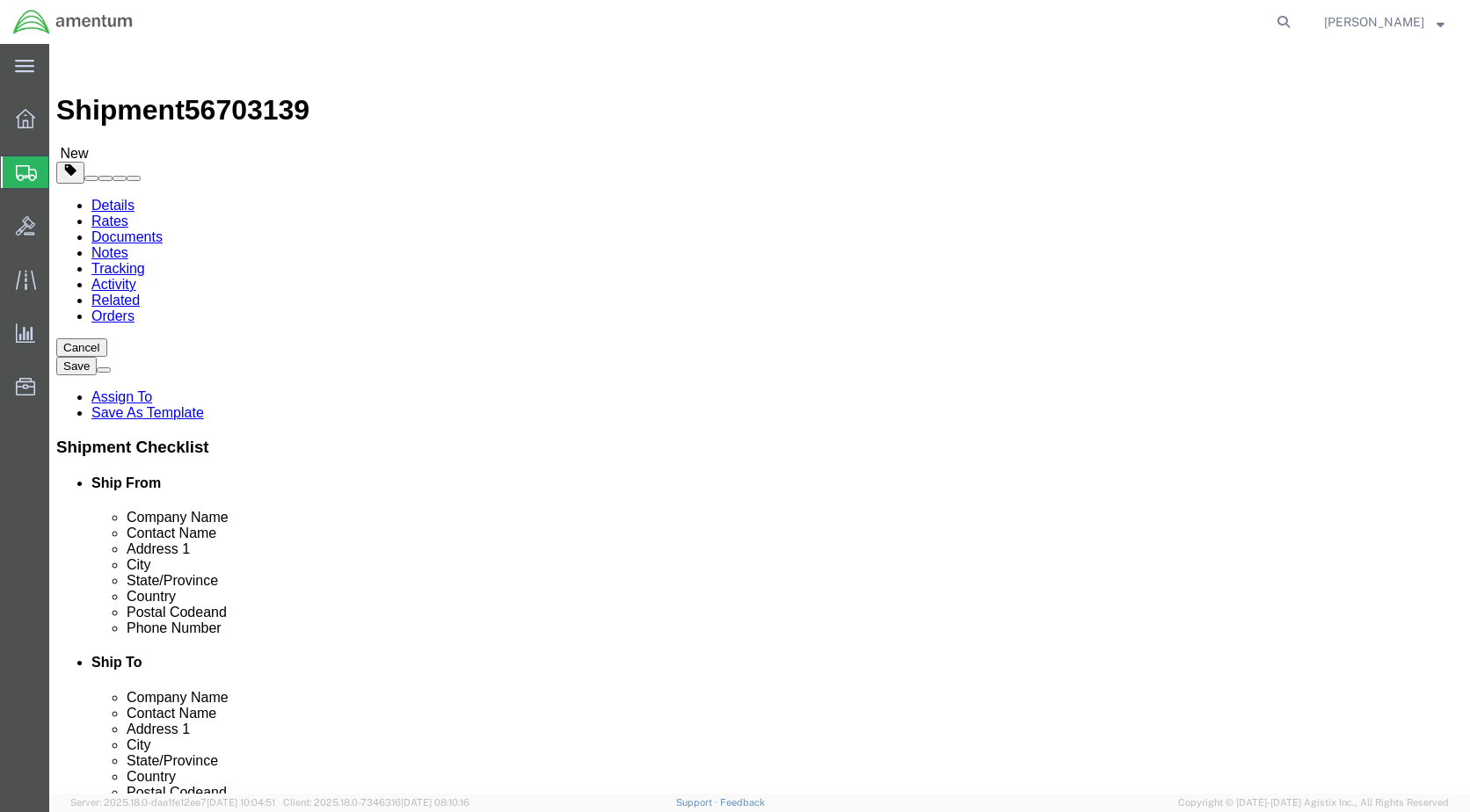
click button "Previous"
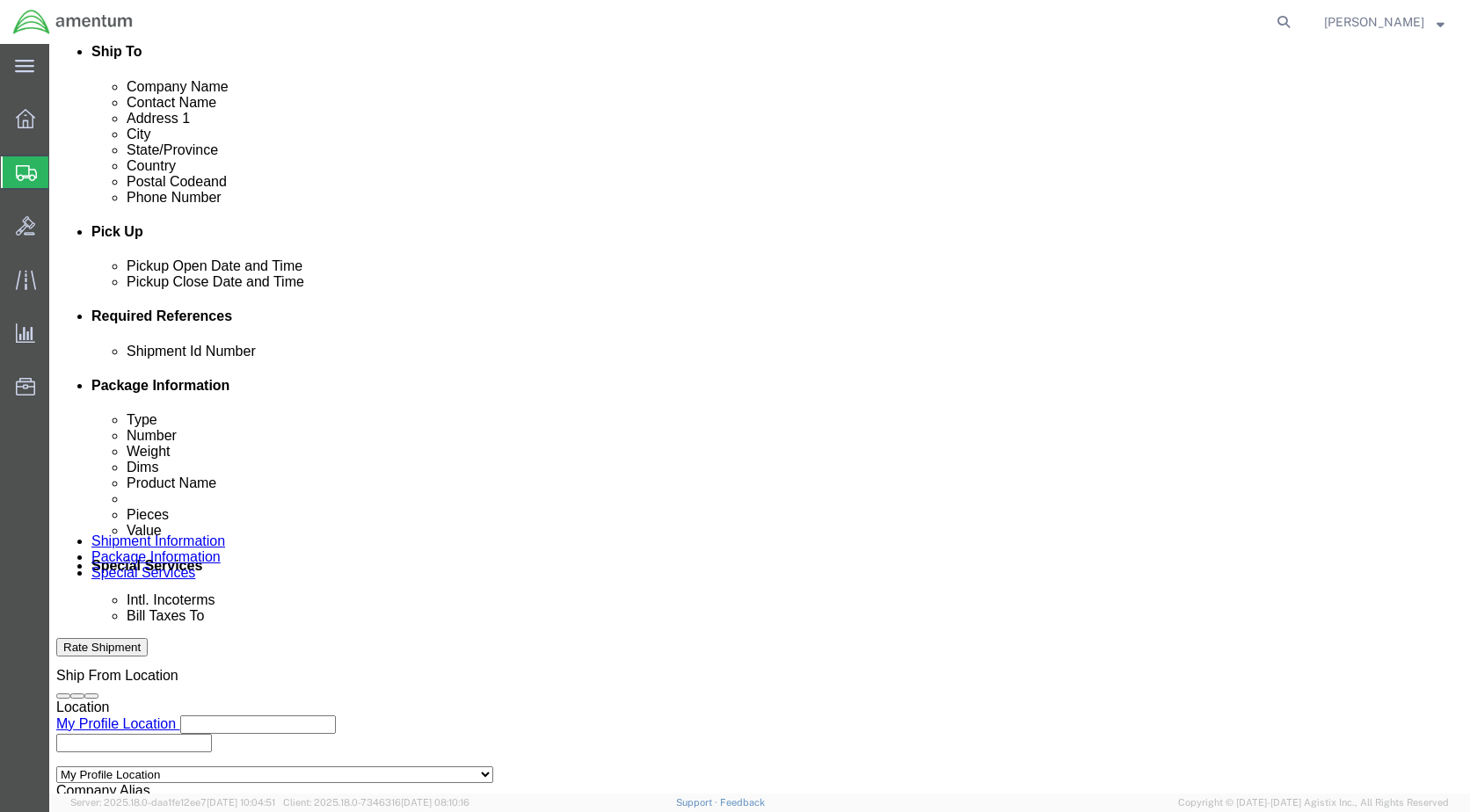
scroll to position [615, 0]
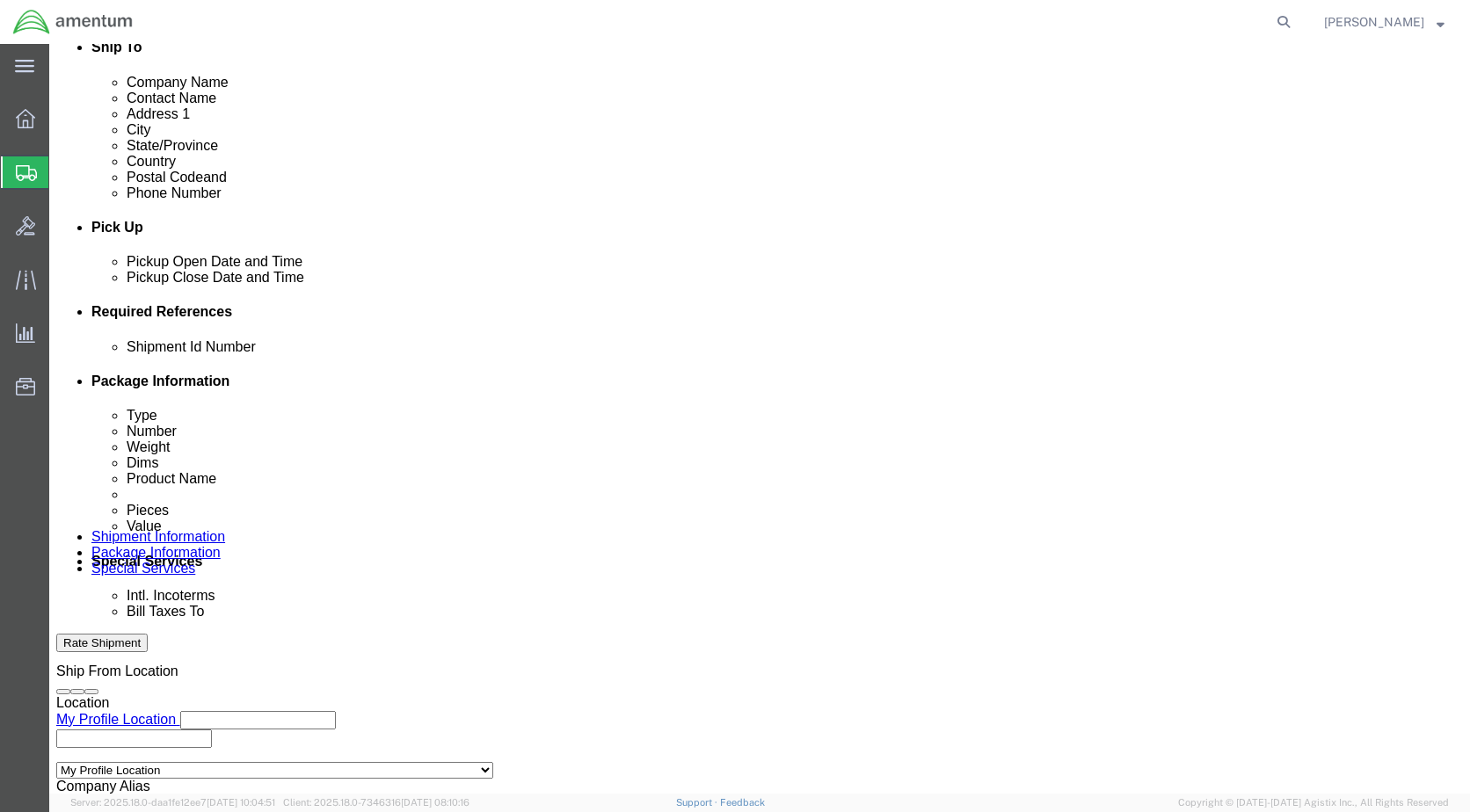
drag, startPoint x: 150, startPoint y: 20, endPoint x: 237, endPoint y: 21, distance: 87.0
click span "56703139"
copy span "56703139"
click input "text"
paste input "56703139"
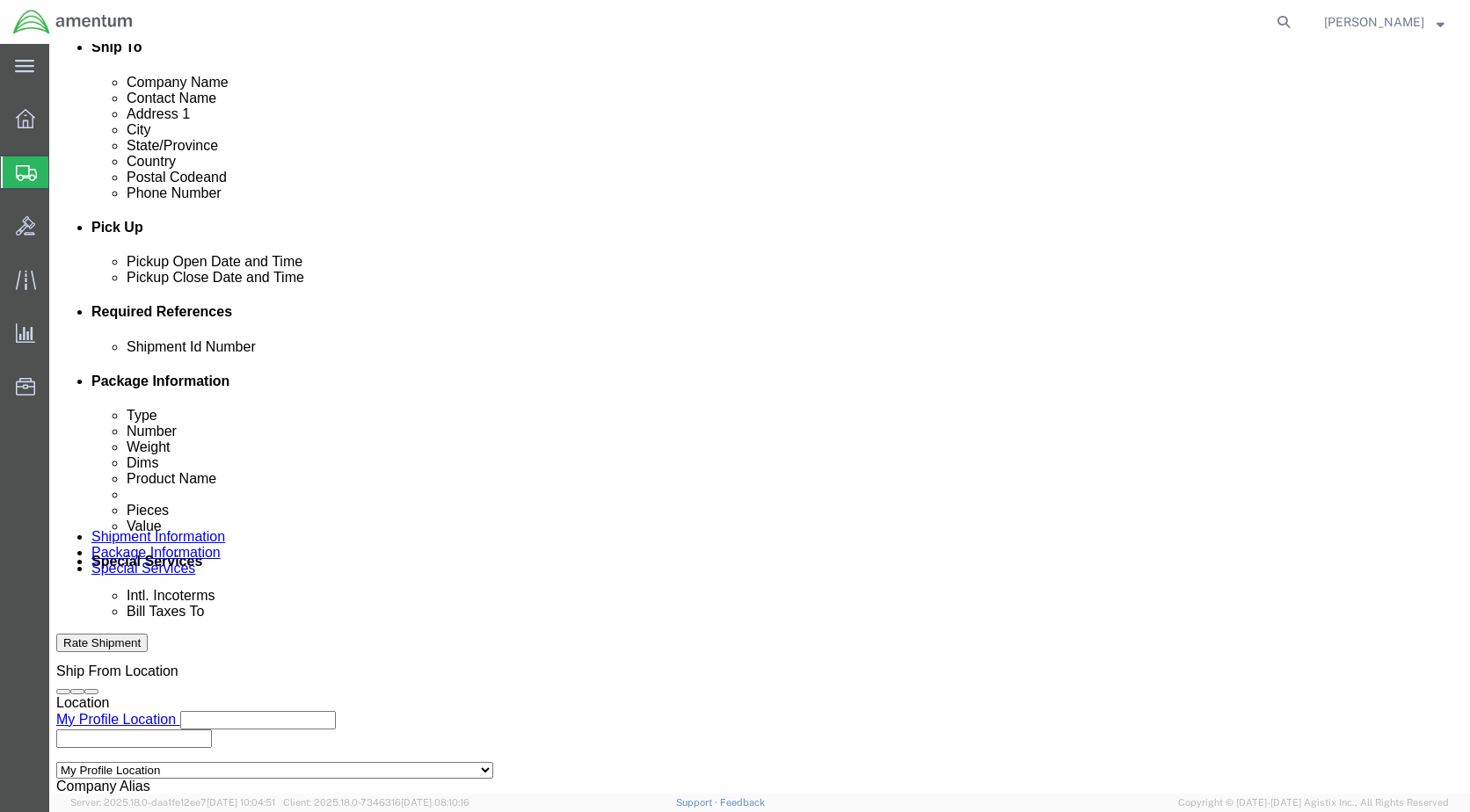
scroll to position [0, 0]
click input "text"
click input "56703139UNSERV-YUM"
type input "56703139"
click input "text"
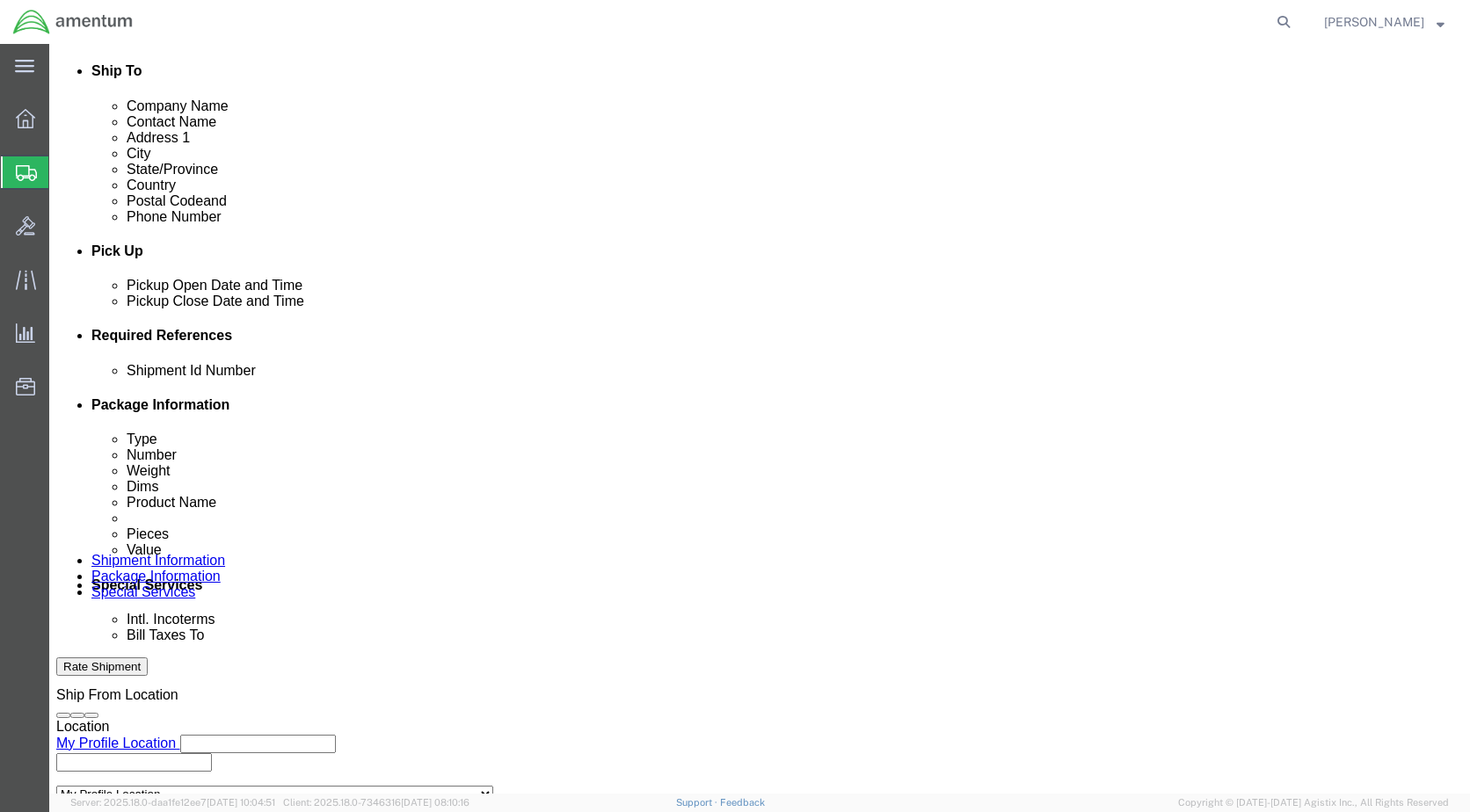
scroll to position [759, 0]
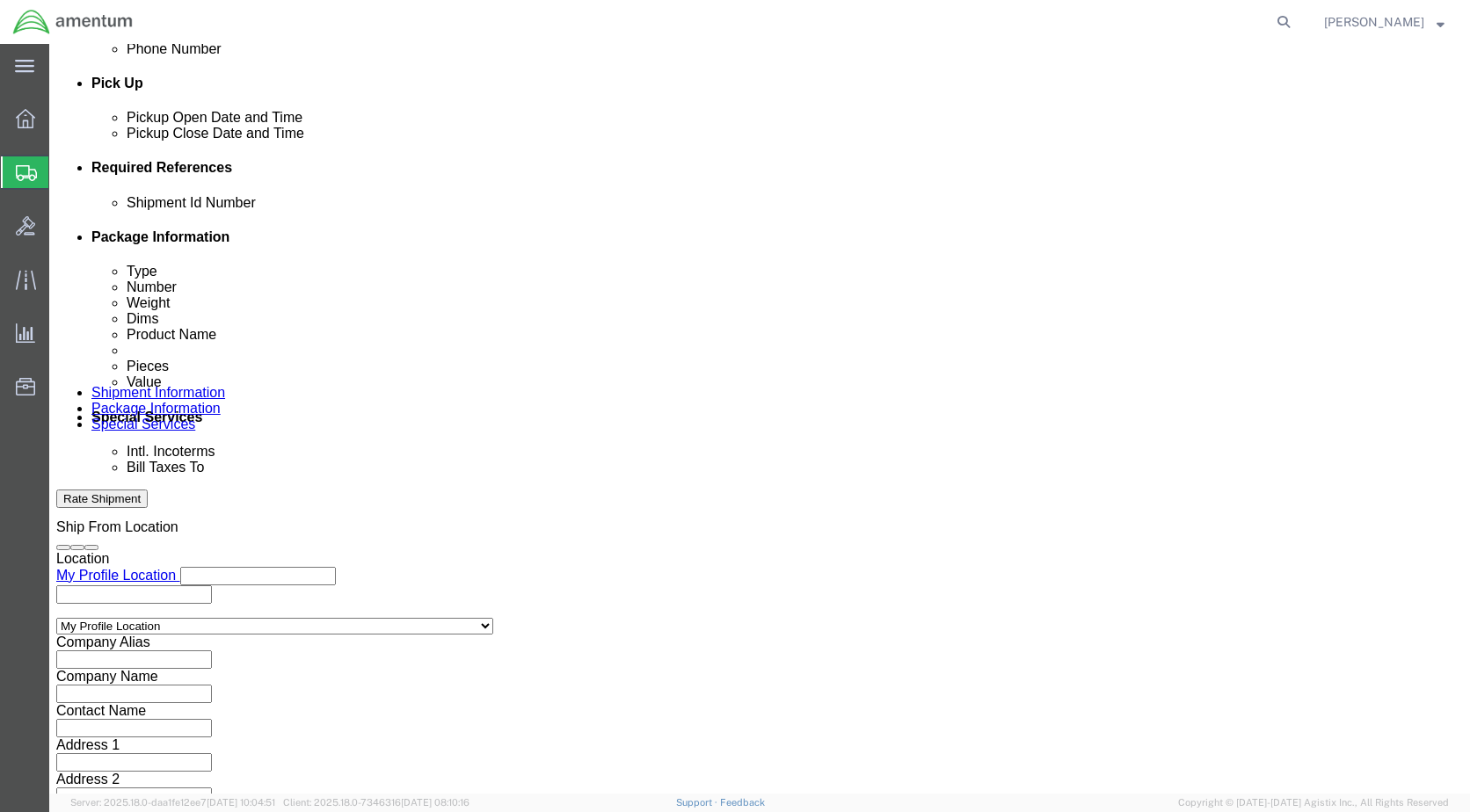
type input "UNSERV-YUM"
click input "UNSERV-YUM"
type input "RECEIVING/UNSERV-YUM"
click button "Continue"
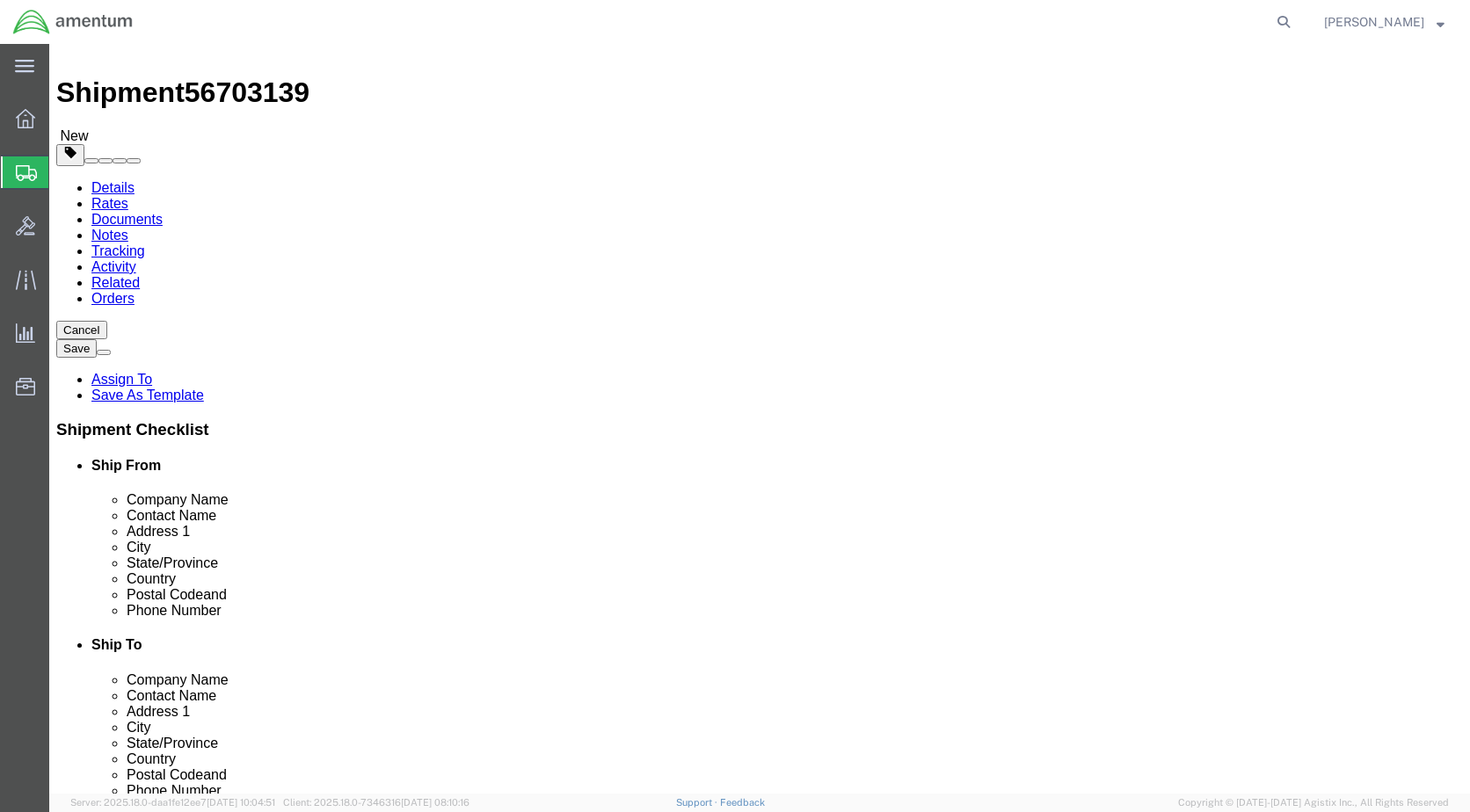
click button "Continue"
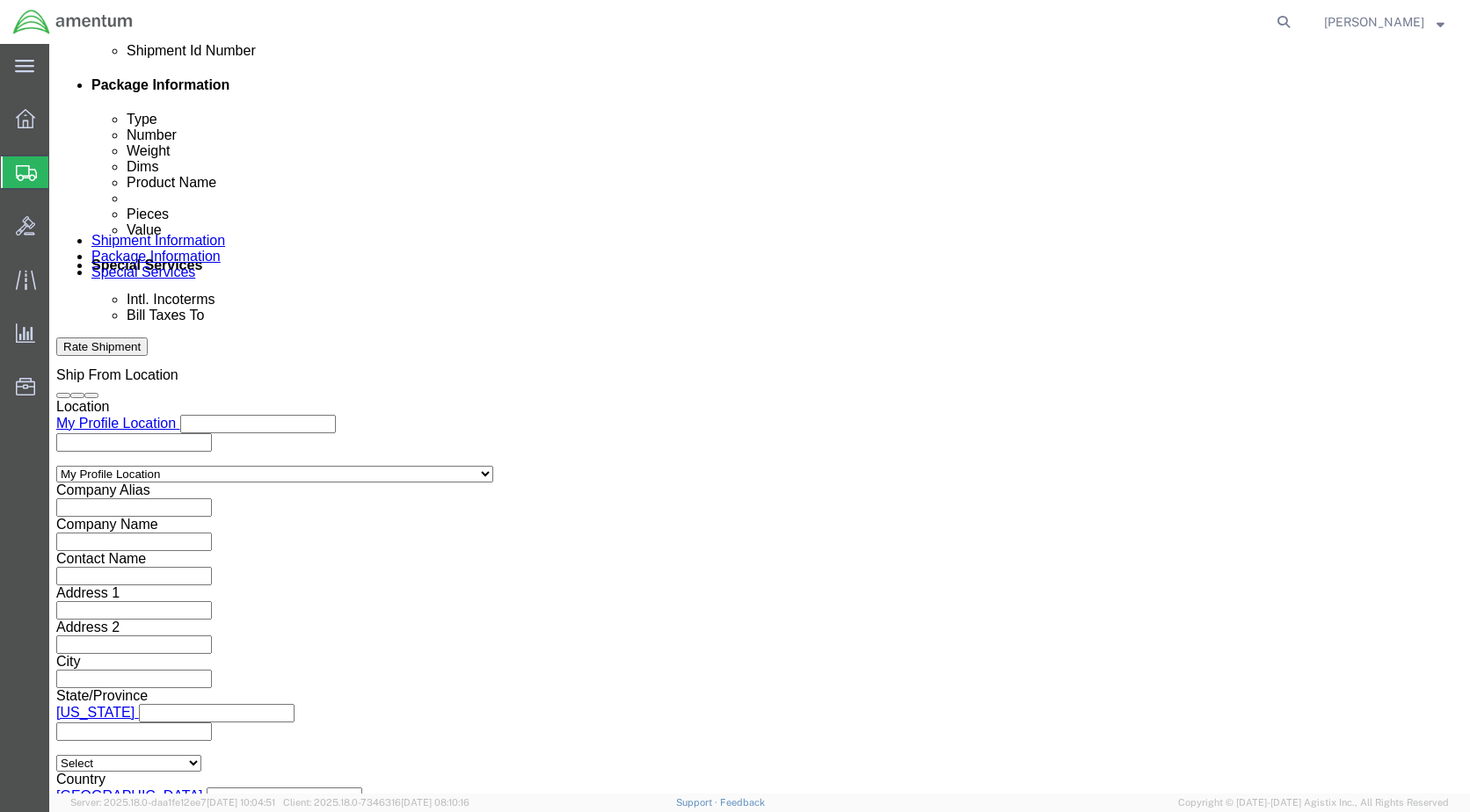
scroll to position [928, 0]
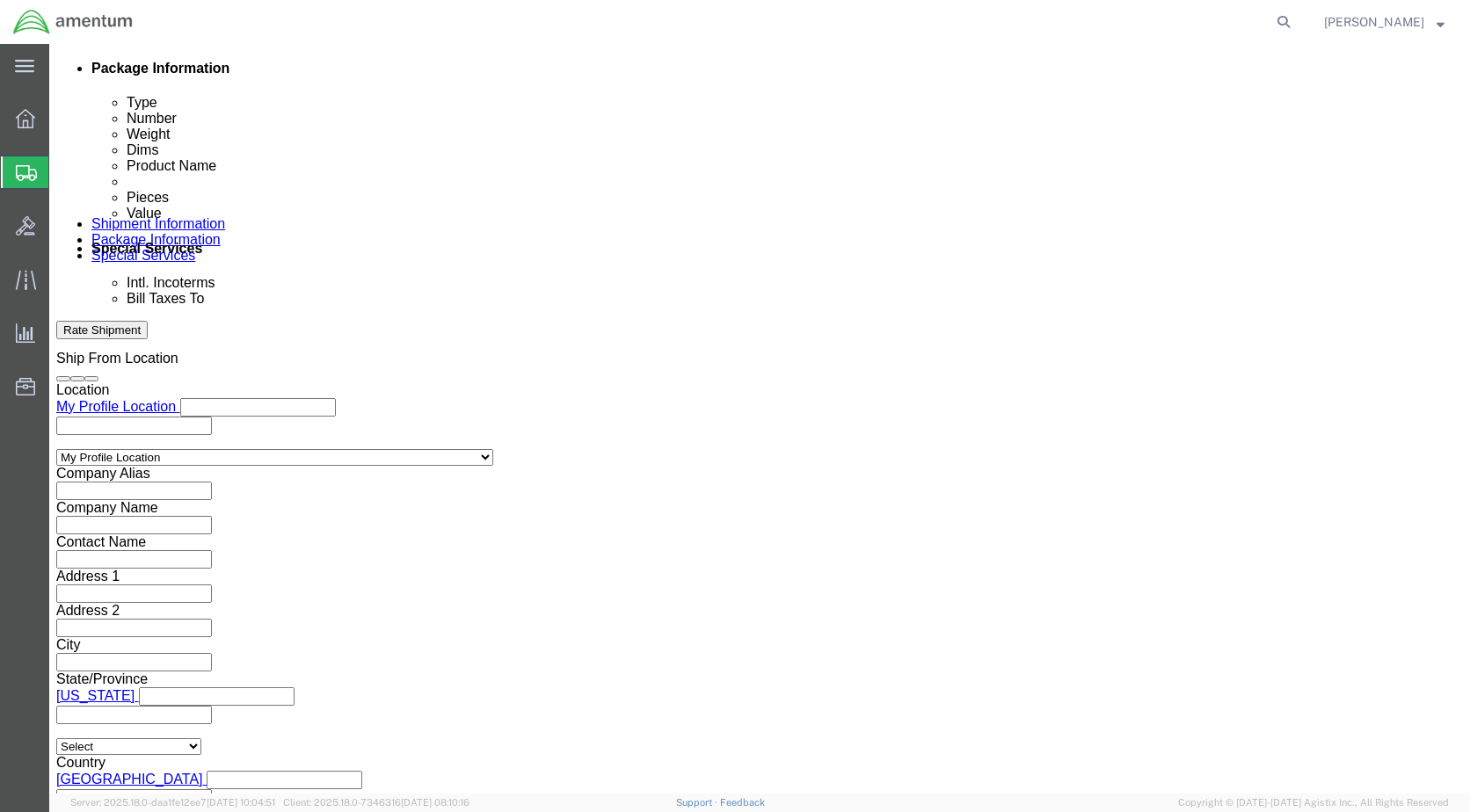
click button "Rate Shipment"
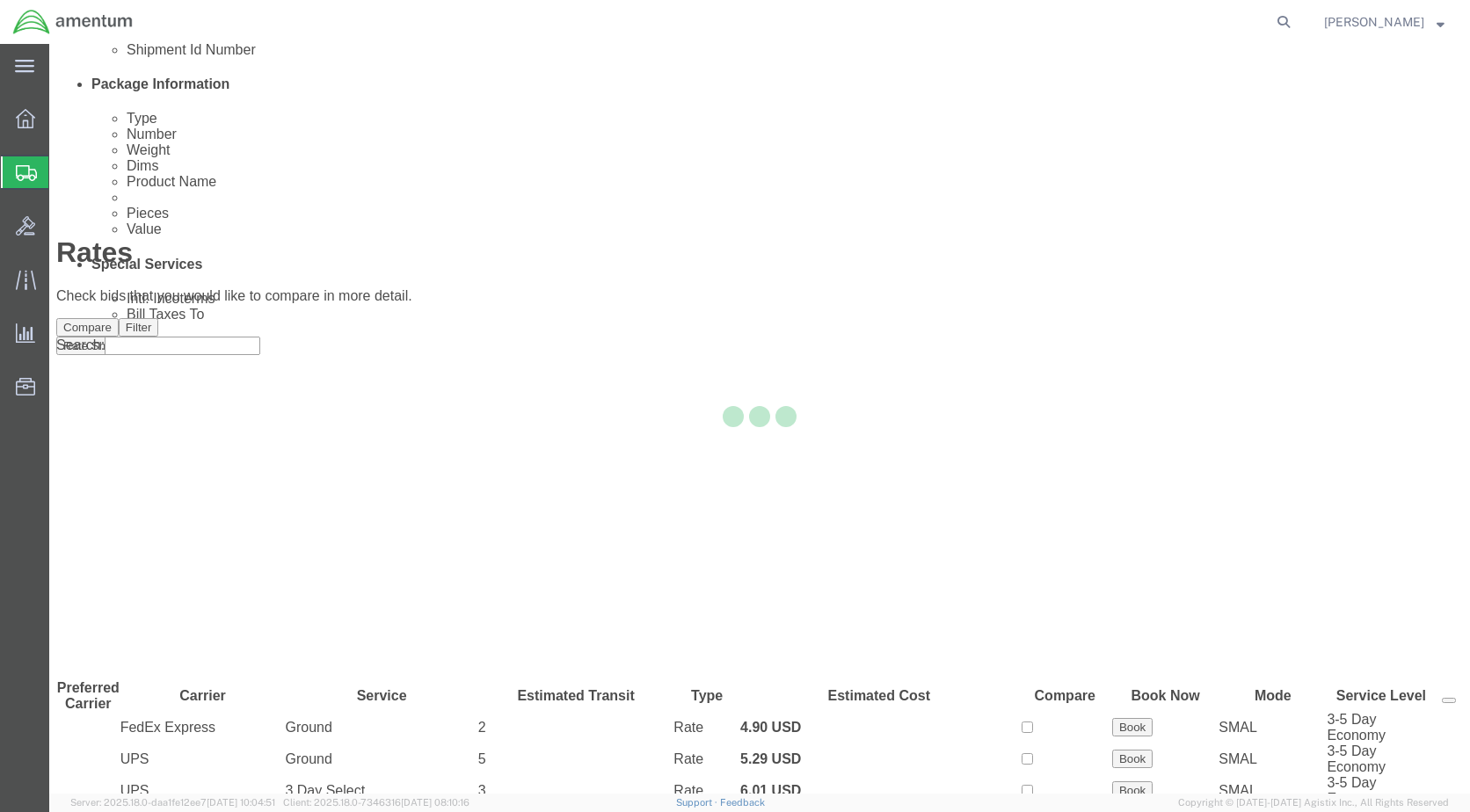
scroll to position [64, 0]
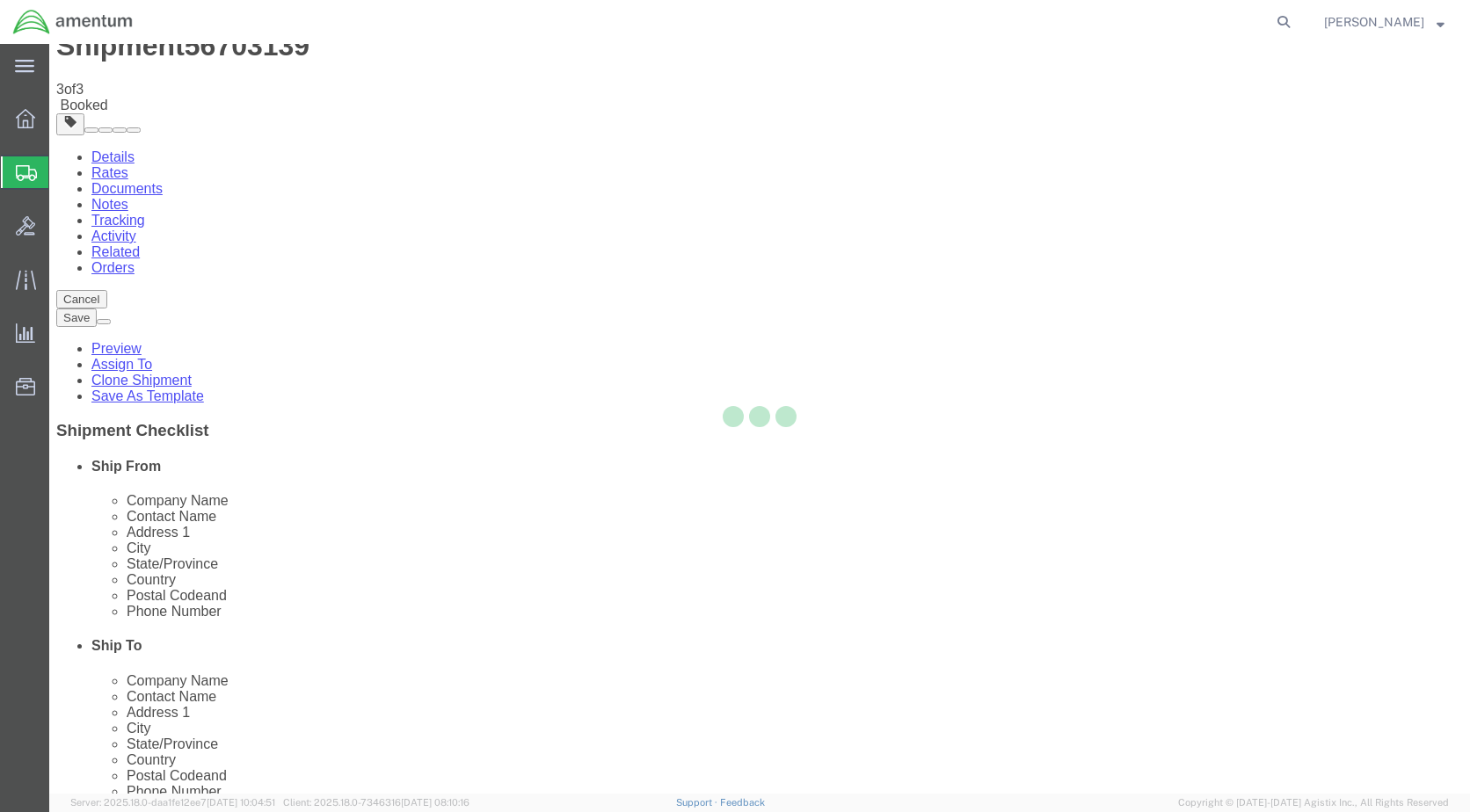
scroll to position [0, 0]
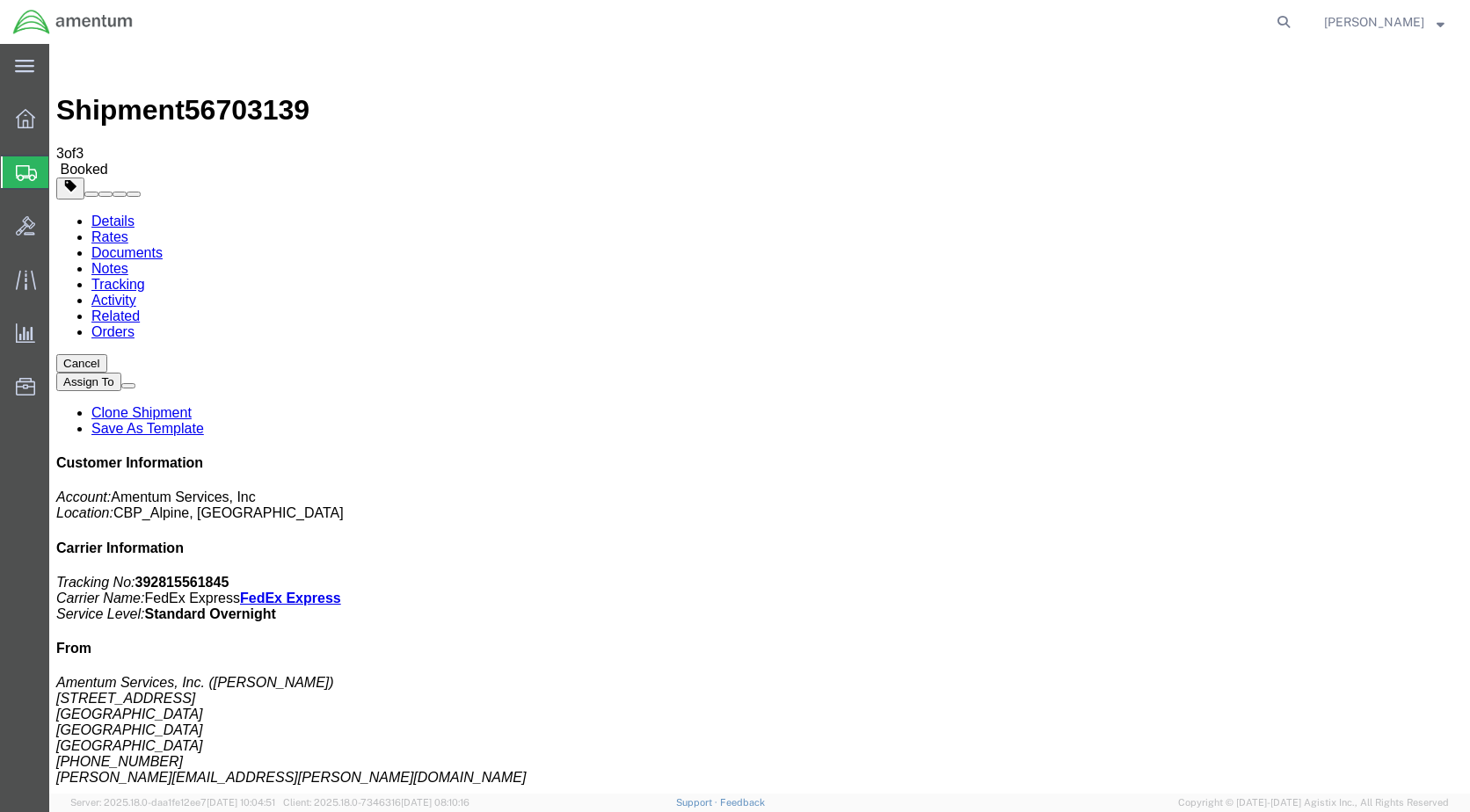
click at [115, 214] on link "Details" at bounding box center [112, 221] width 43 height 15
click link "Schedule pickup request"
click at [34, 18] on img at bounding box center [73, 21] width 121 height 26
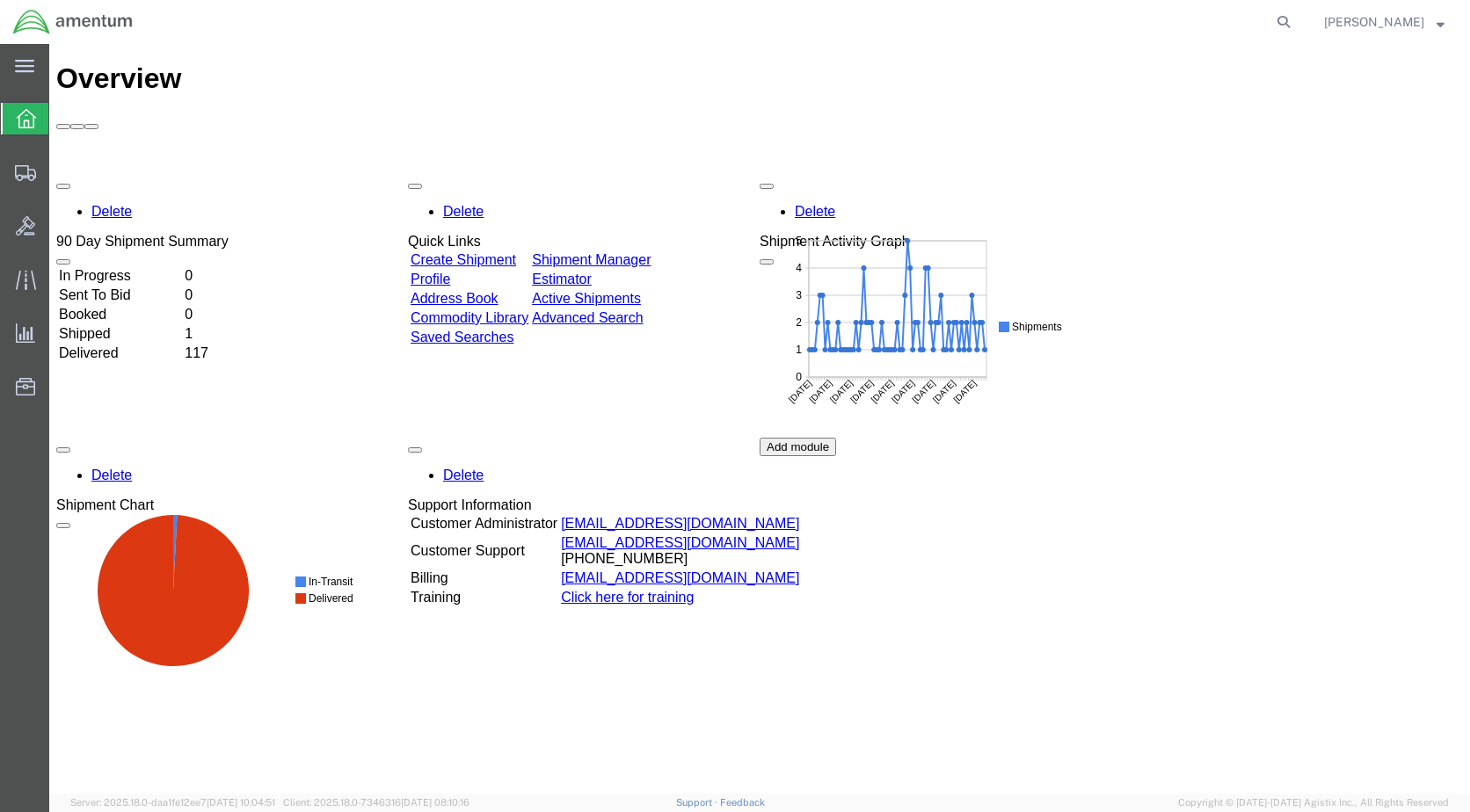
drag, startPoint x: 90, startPoint y: 26, endPoint x: 106, endPoint y: 24, distance: 16.1
click at [90, 26] on img at bounding box center [73, 21] width 121 height 26
